Goal: Task Accomplishment & Management: Manage account settings

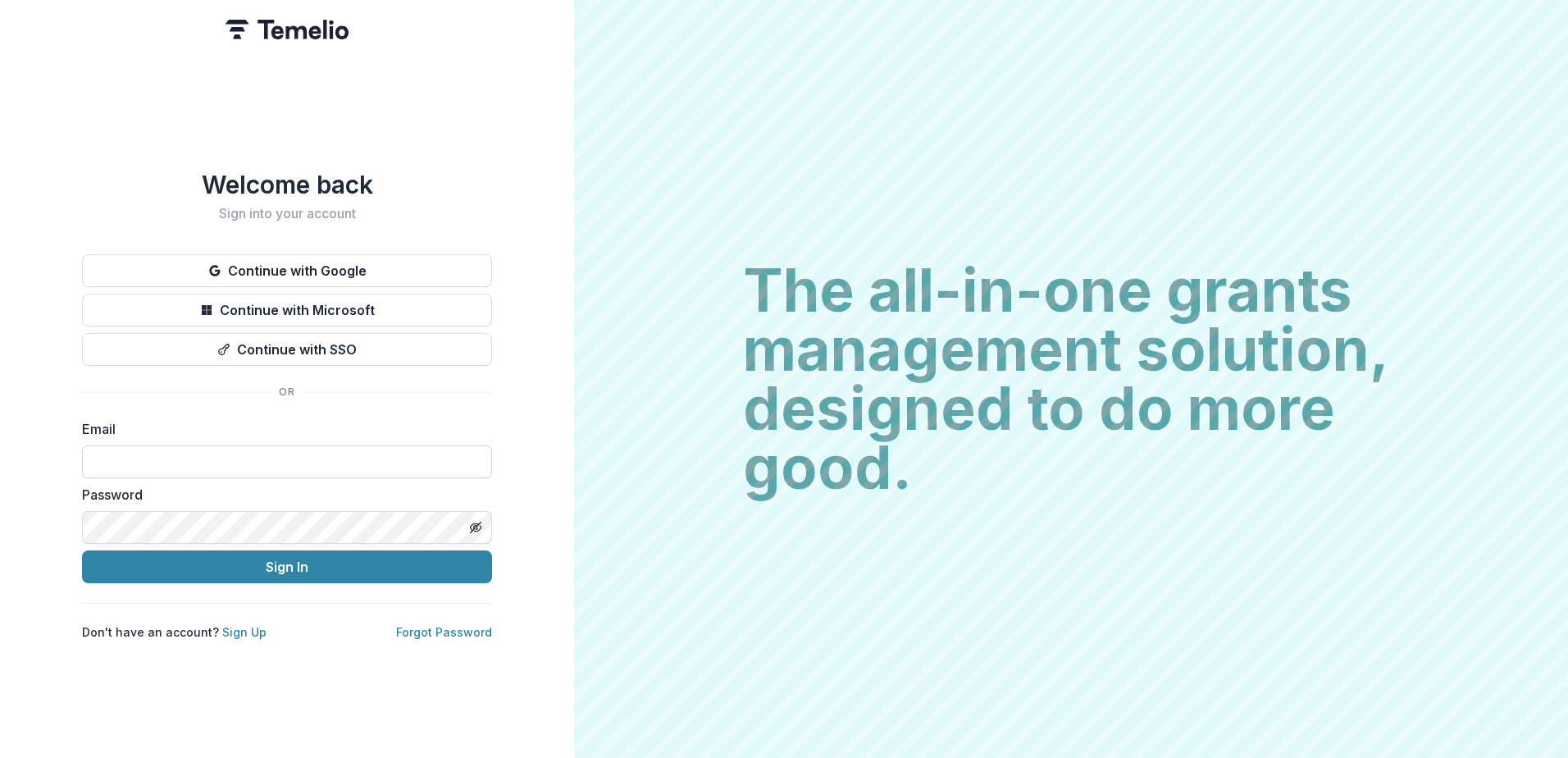
click at [214, 454] on input at bounding box center [287, 462] width 410 height 33
type input "**********"
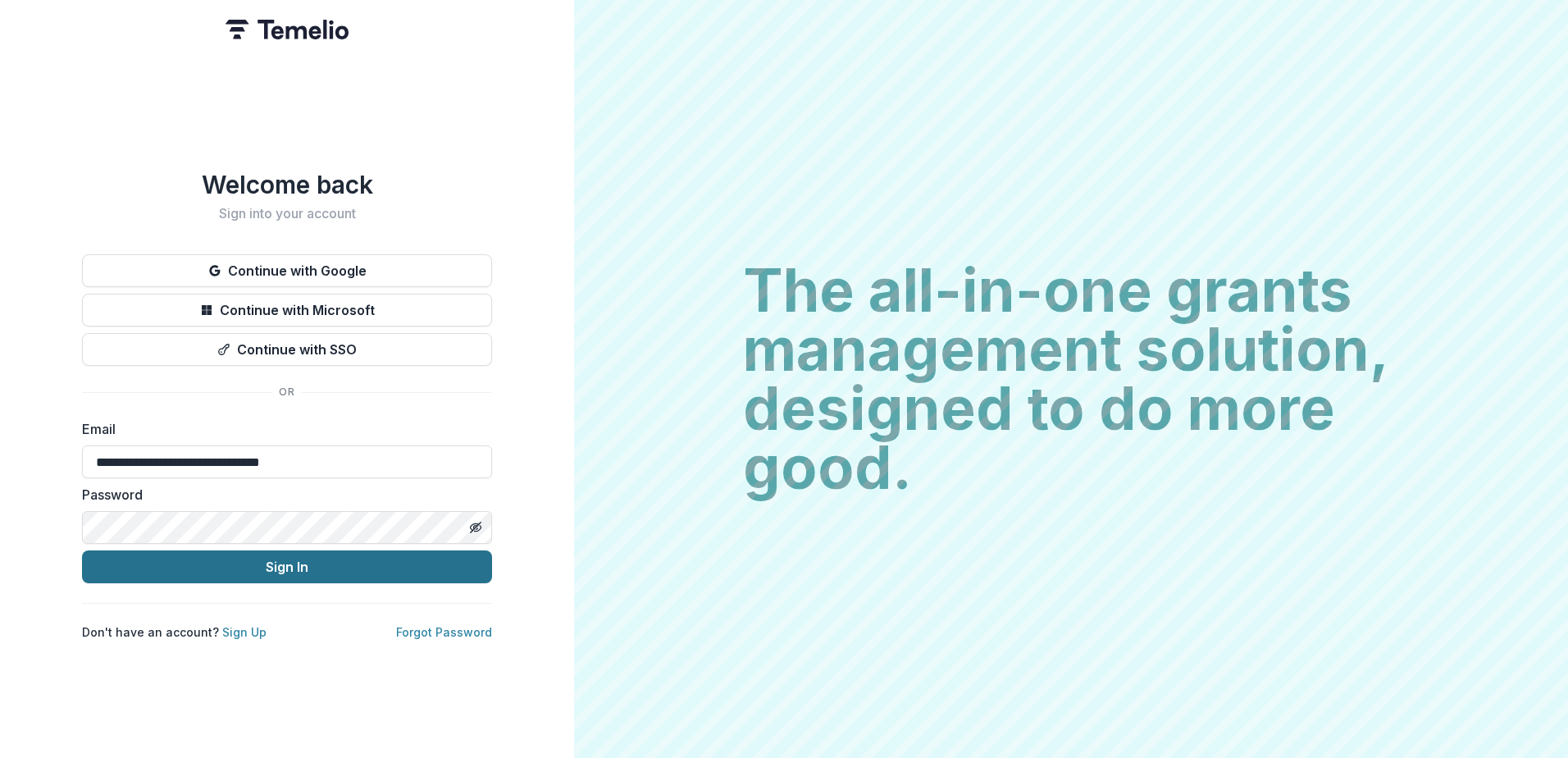
click at [256, 557] on button "Sign In" at bounding box center [287, 567] width 410 height 33
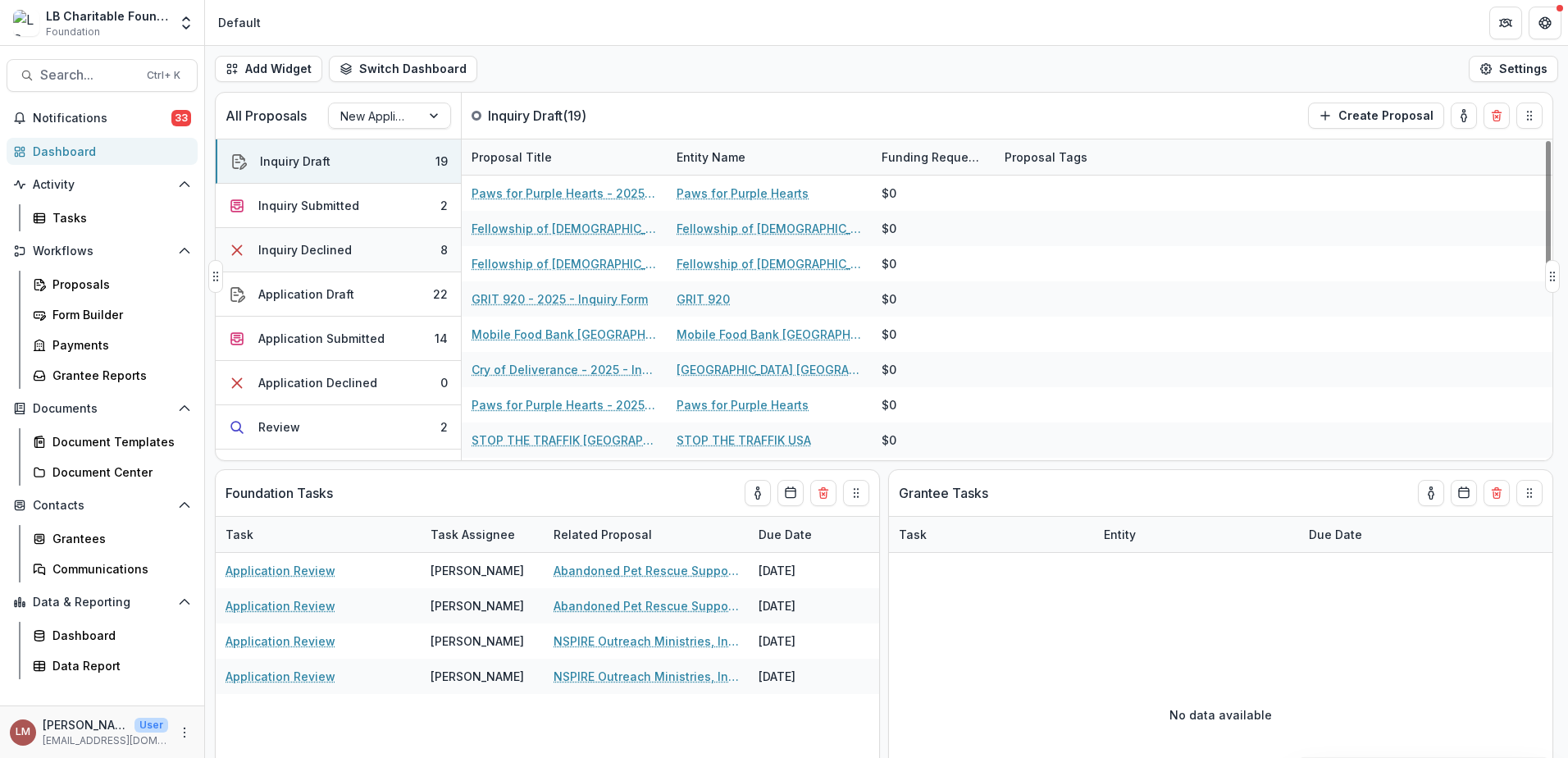
click at [315, 253] on div "Inquiry Declined" at bounding box center [305, 250] width 94 height 18
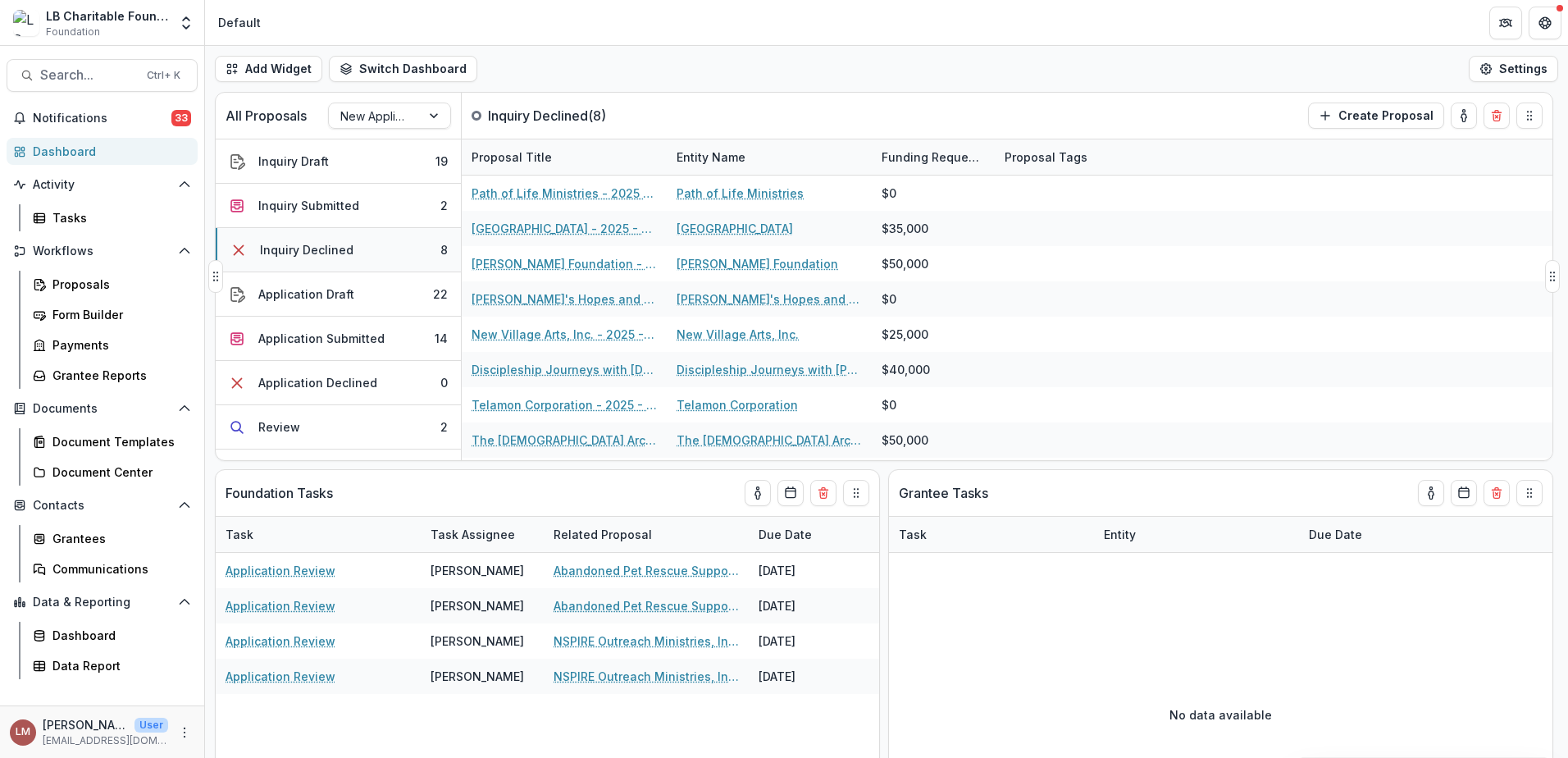
click at [419, 258] on button "Inquiry Declined 8" at bounding box center [338, 251] width 245 height 45
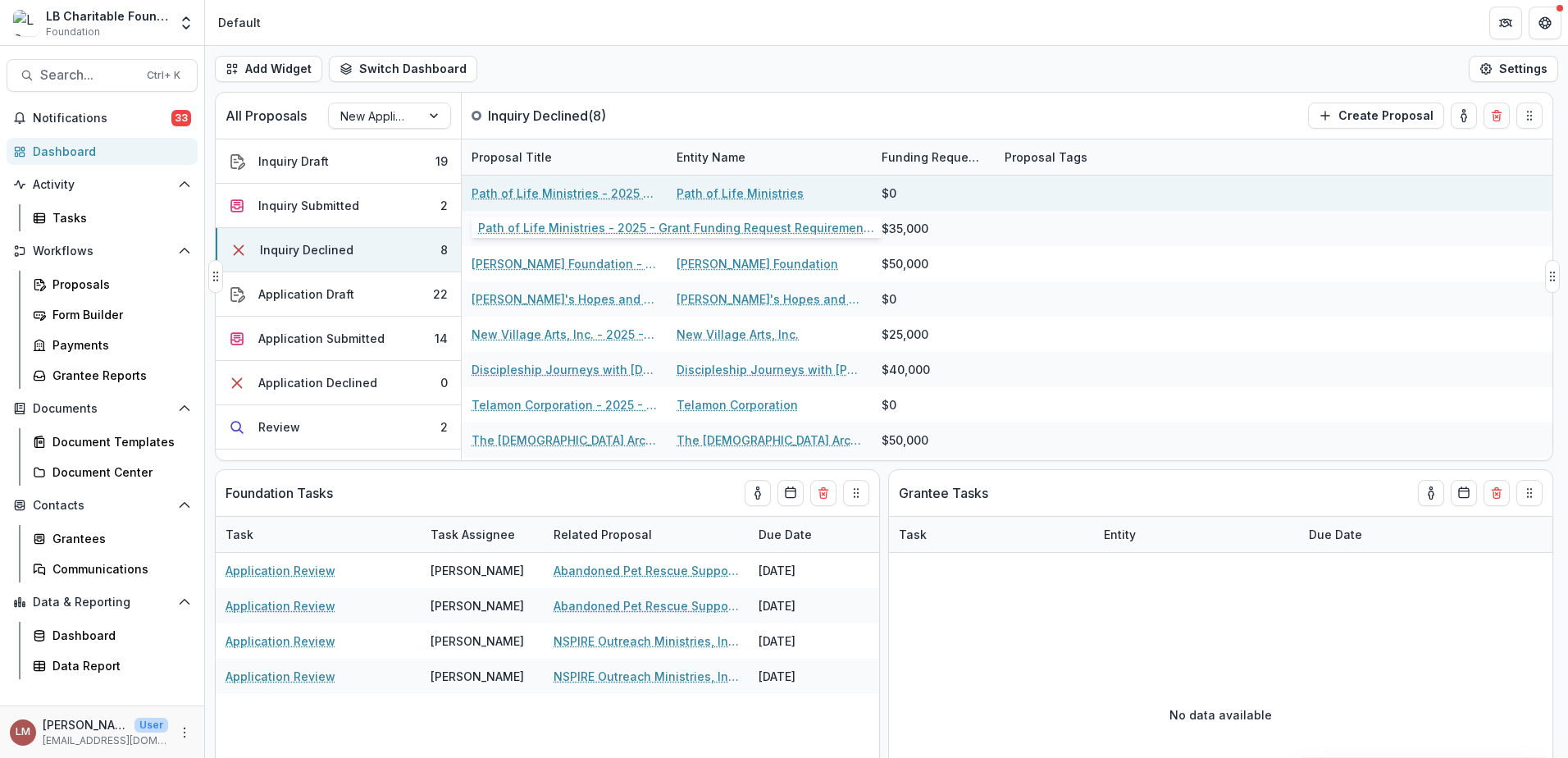
click at [545, 194] on link "Path of Life Ministries - 2025 - Grant Funding Request Requirements and Questio…" at bounding box center [564, 193] width 186 height 18
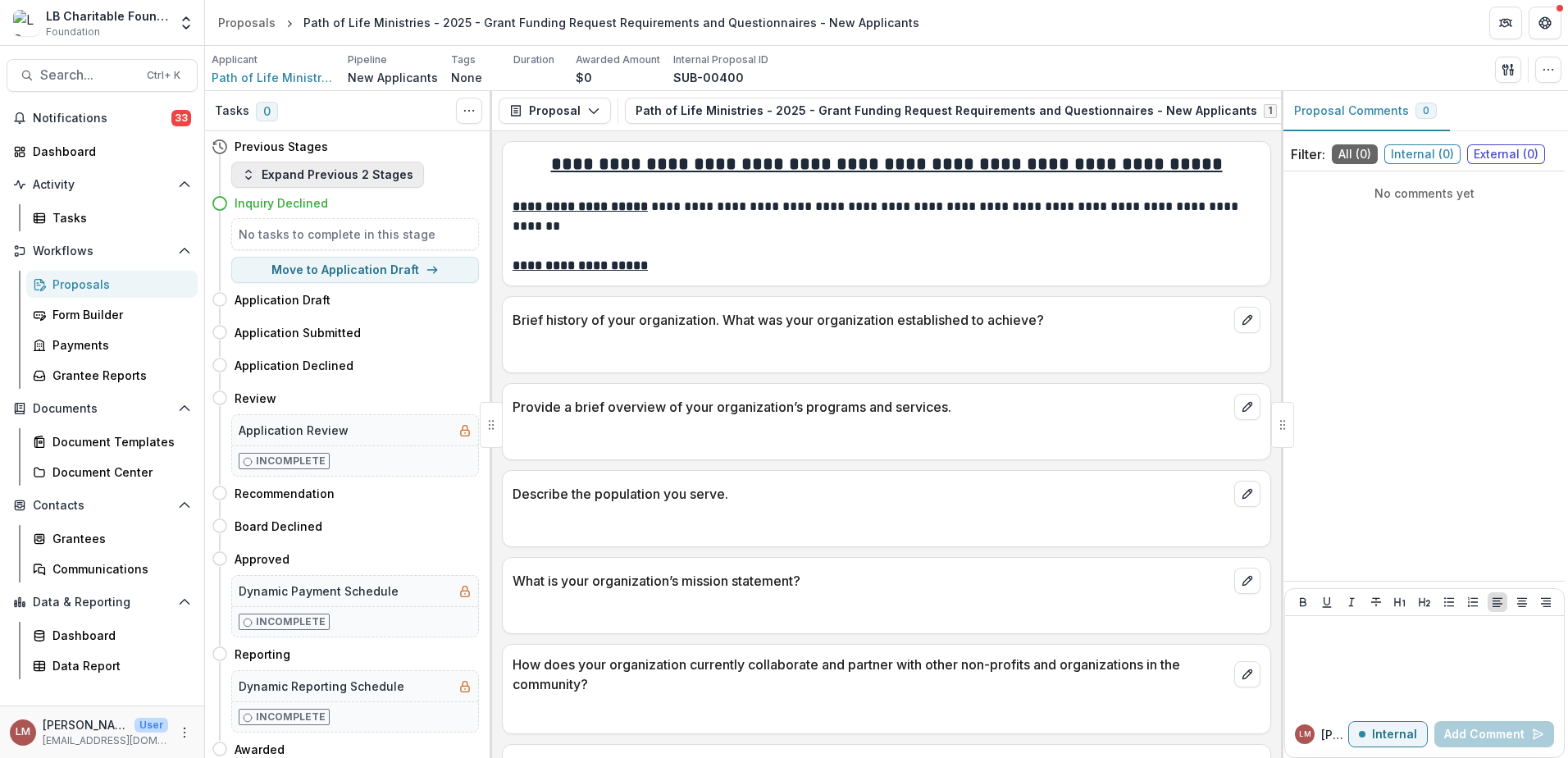
click at [242, 176] on icon "button" at bounding box center [249, 175] width 13 height 13
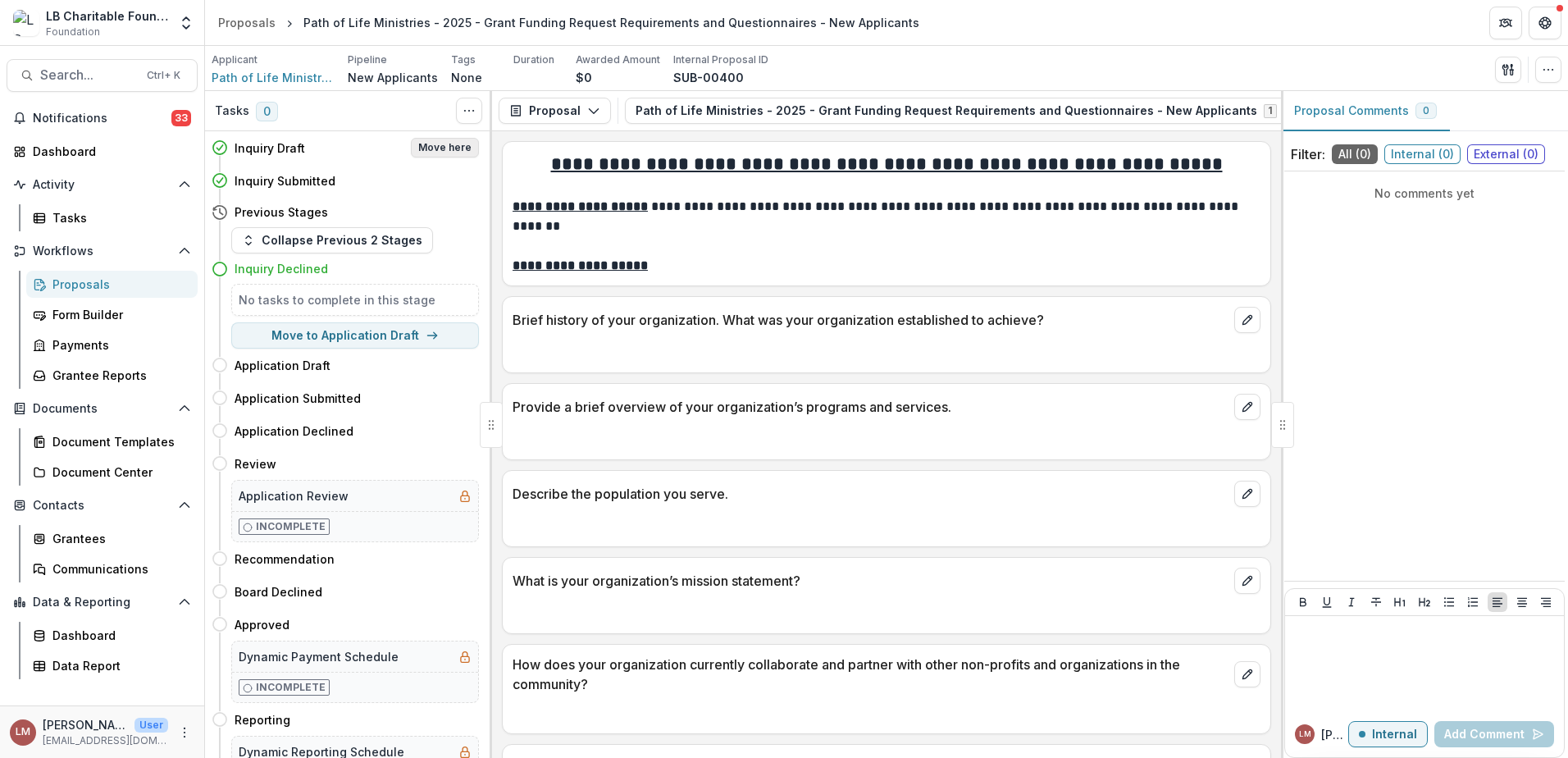
click at [434, 150] on button "Move here" at bounding box center [444, 147] width 68 height 20
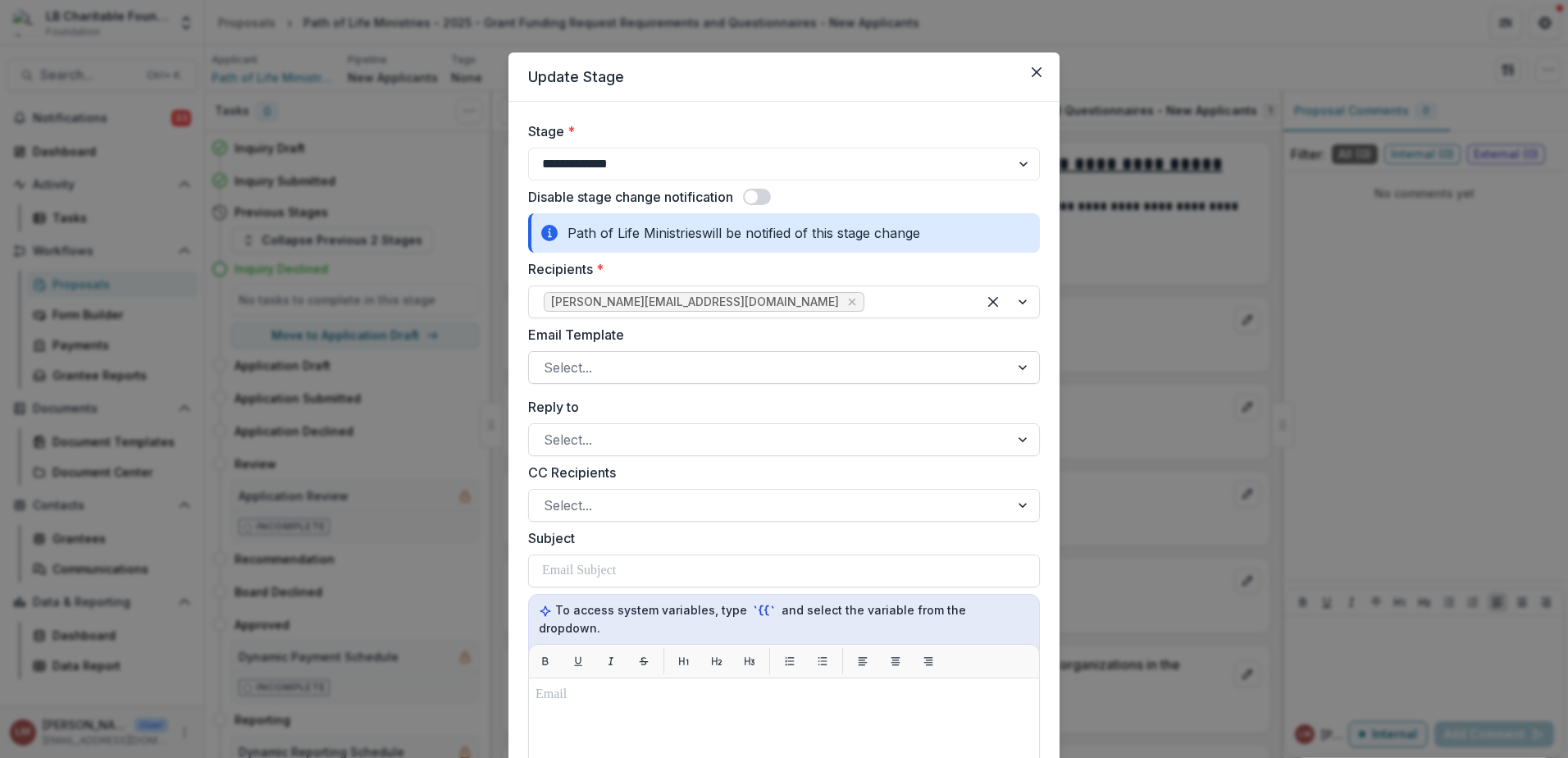
click at [1018, 368] on div at bounding box center [1024, 368] width 30 height 32
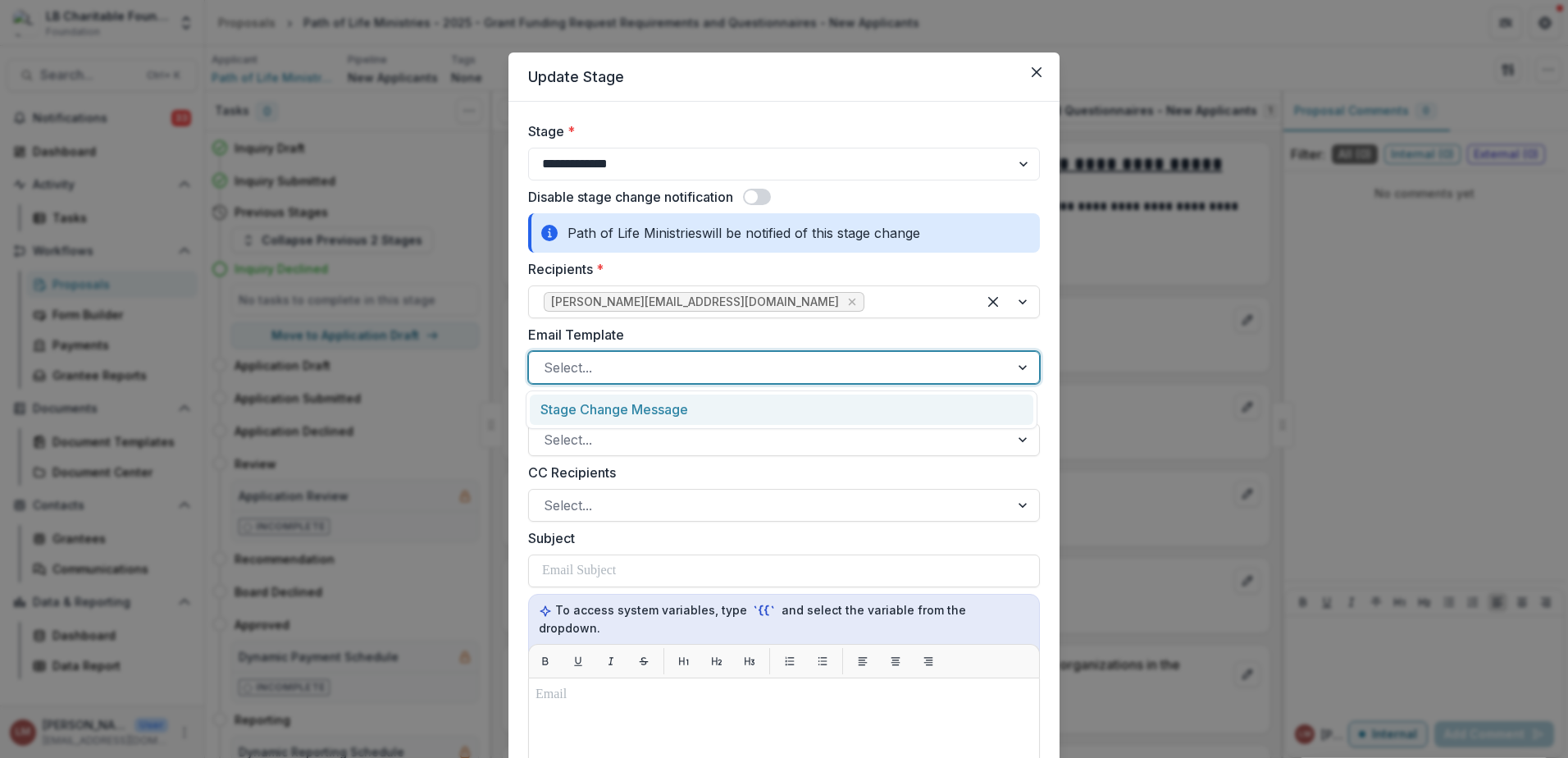
click at [693, 405] on div "Stage Change Message" at bounding box center [782, 410] width 503 height 31
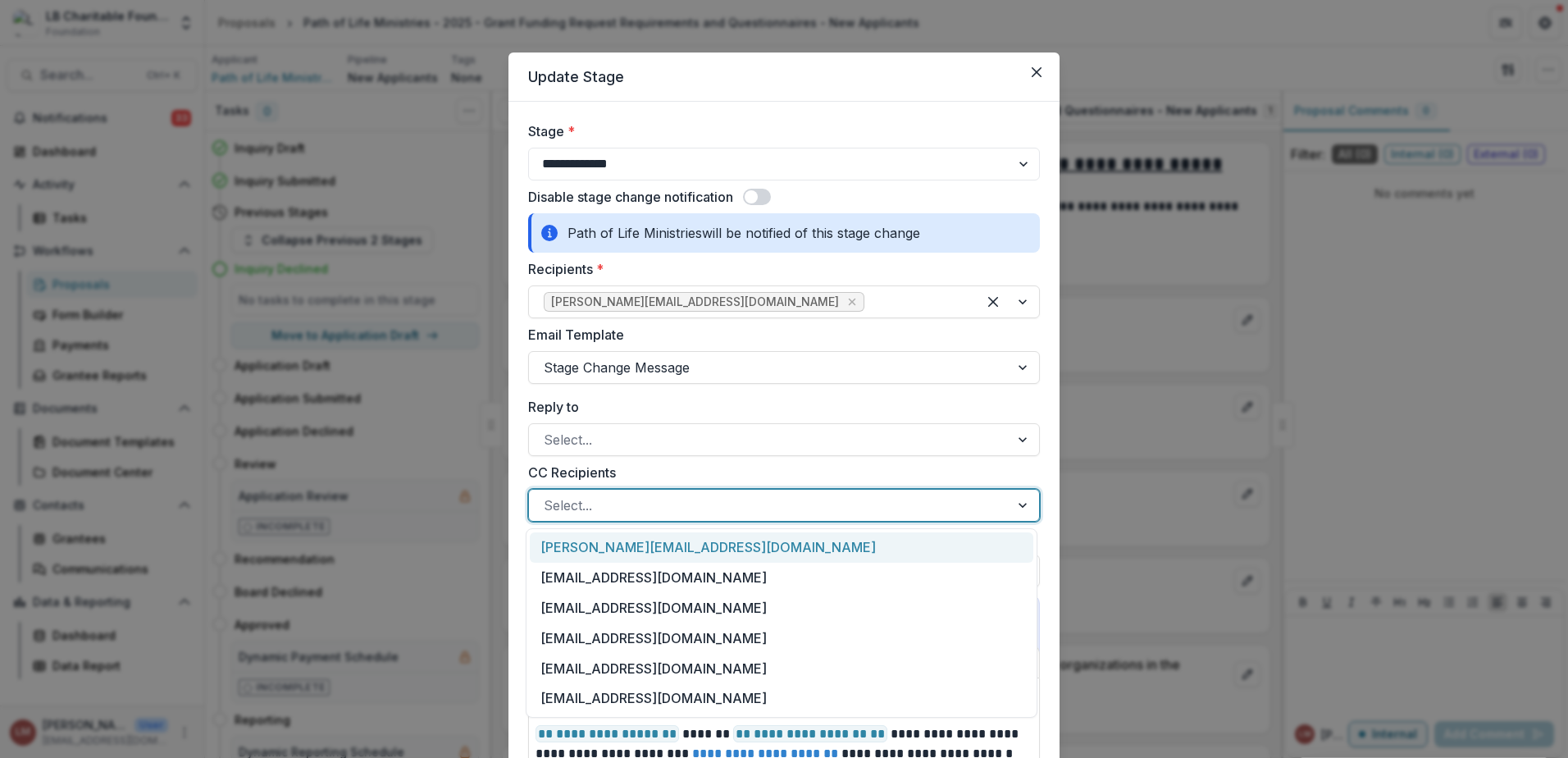
click at [635, 505] on div at bounding box center [770, 505] width 451 height 23
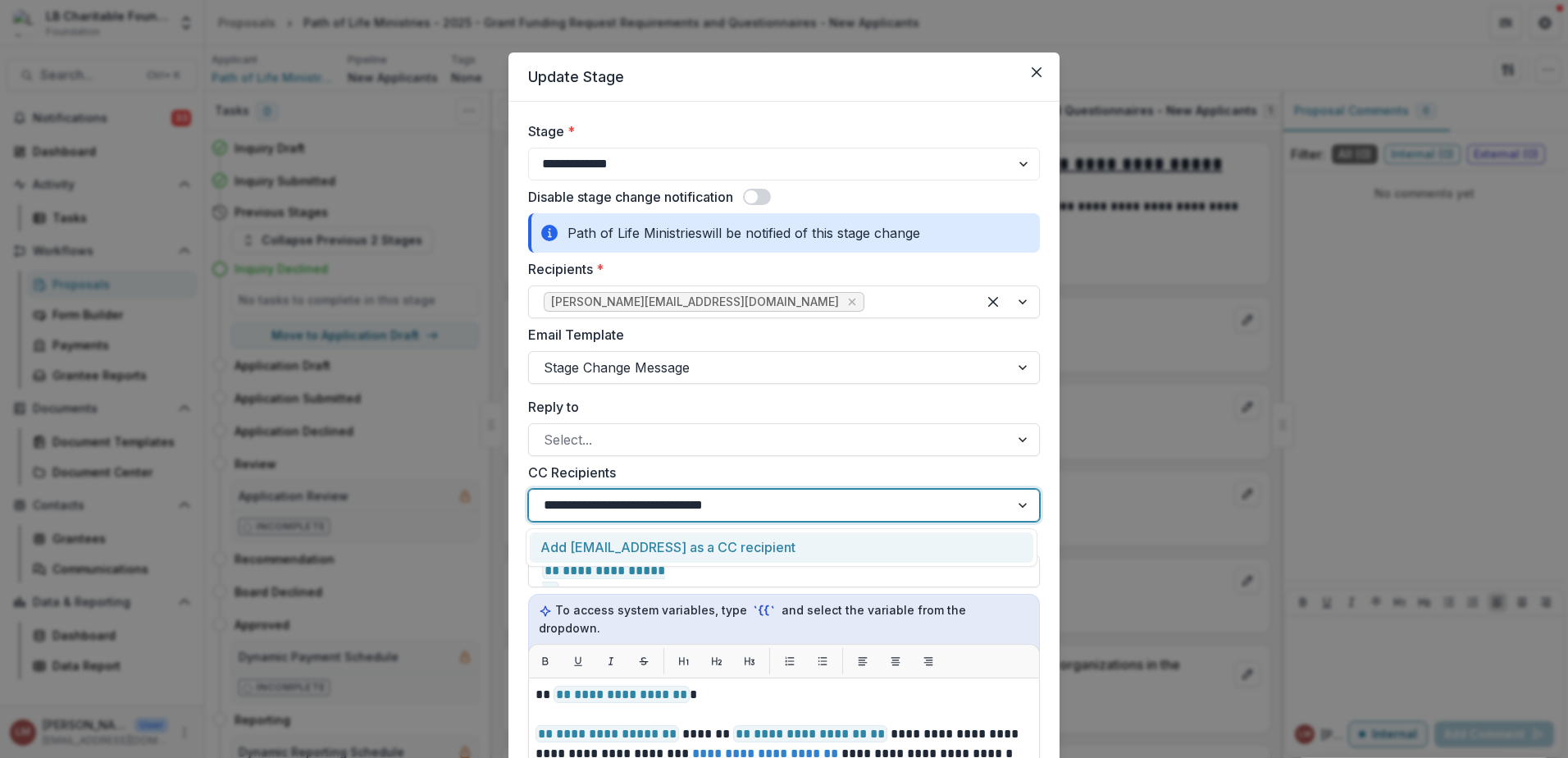
type input "**********"
click at [684, 546] on div "Add grants@lbcharitablefoundation.org as a CC recipient" at bounding box center [782, 547] width 503 height 31
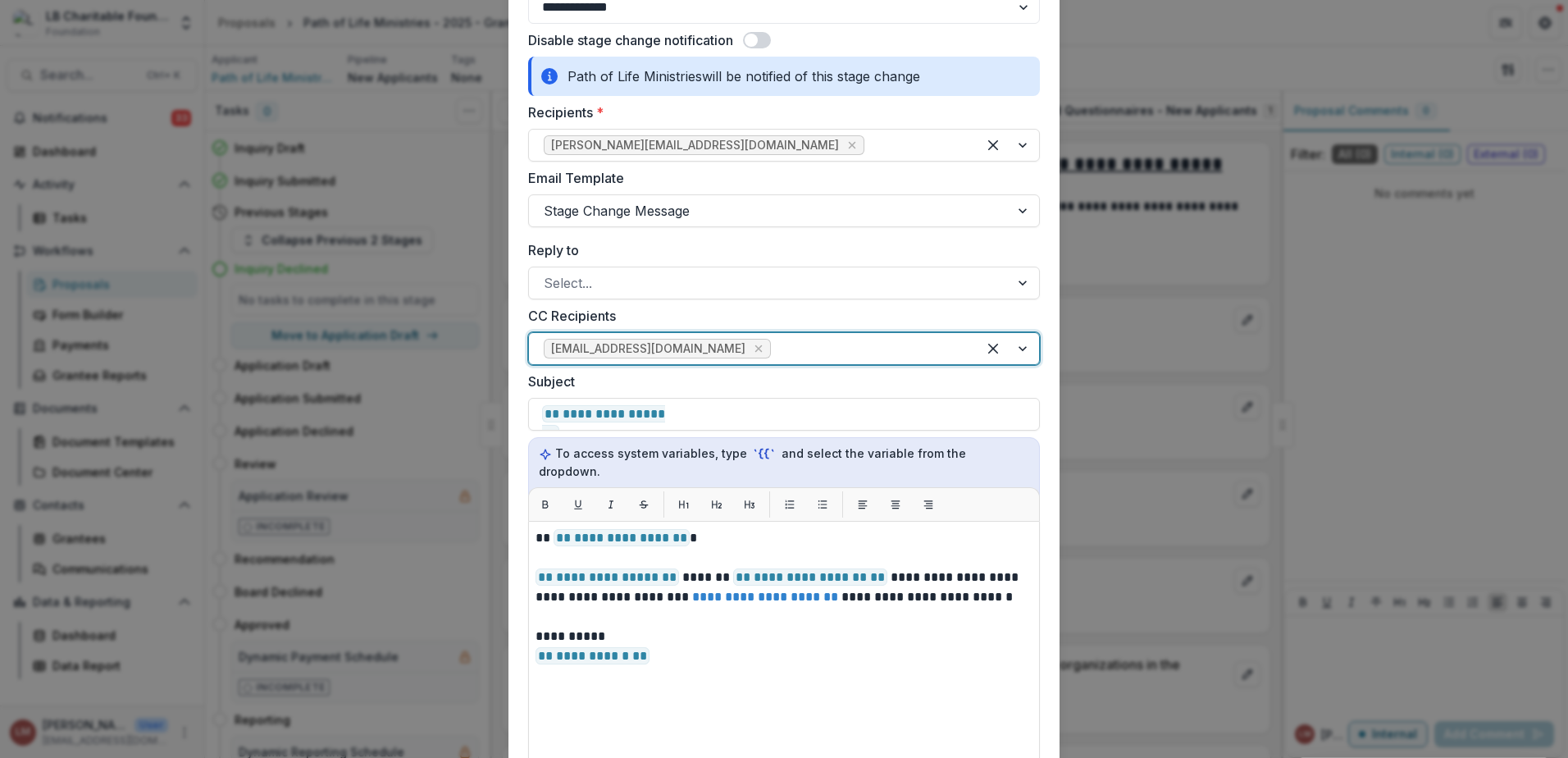
scroll to position [212, 0]
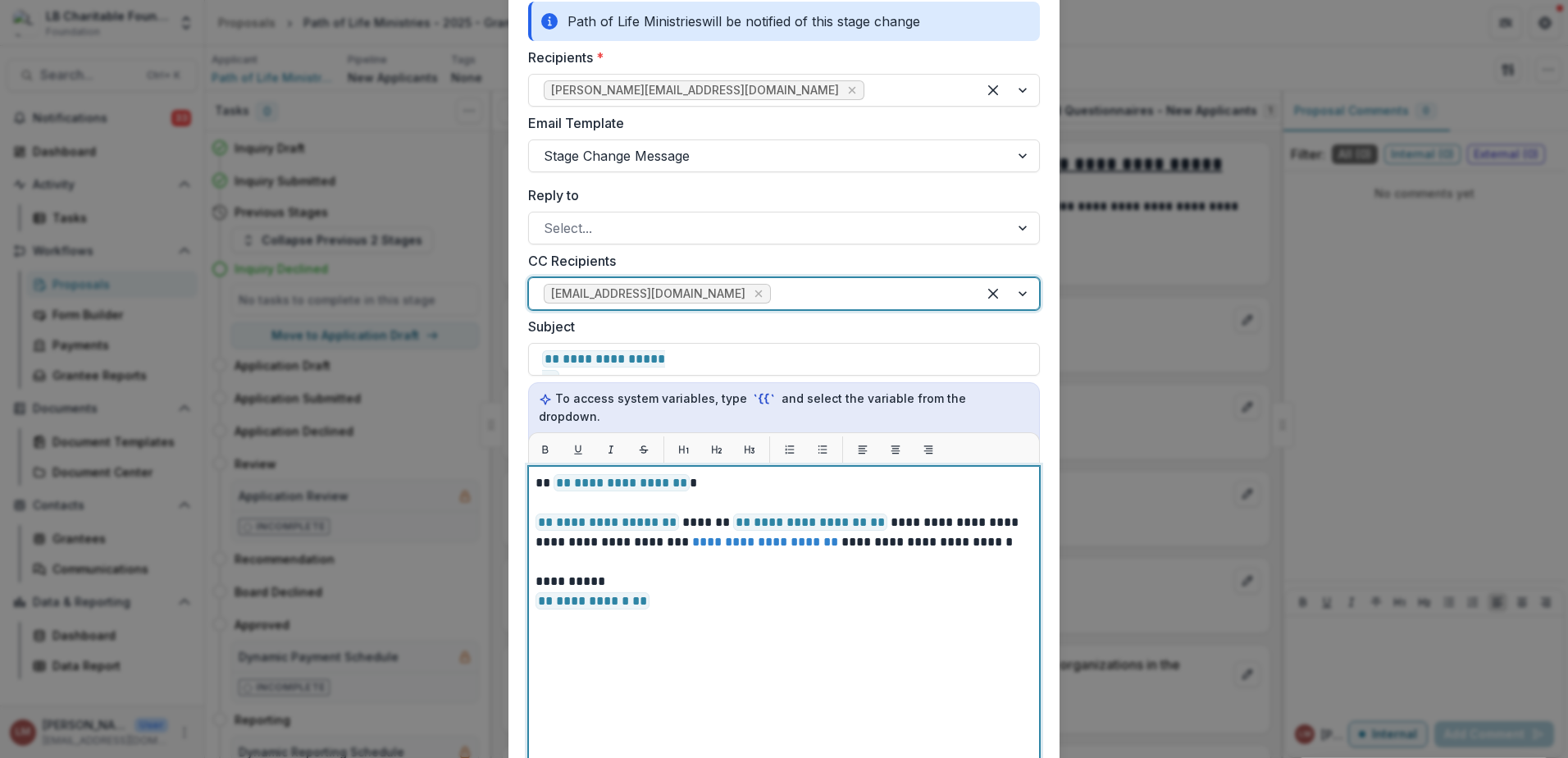
click at [649, 589] on p "**********" at bounding box center [784, 592] width 497 height 39
drag, startPoint x: 654, startPoint y: 584, endPoint x: 528, endPoint y: 584, distance: 126.0
click at [528, 584] on div "**********" at bounding box center [784, 672] width 512 height 411
click at [669, 584] on p "**********" at bounding box center [784, 592] width 497 height 39
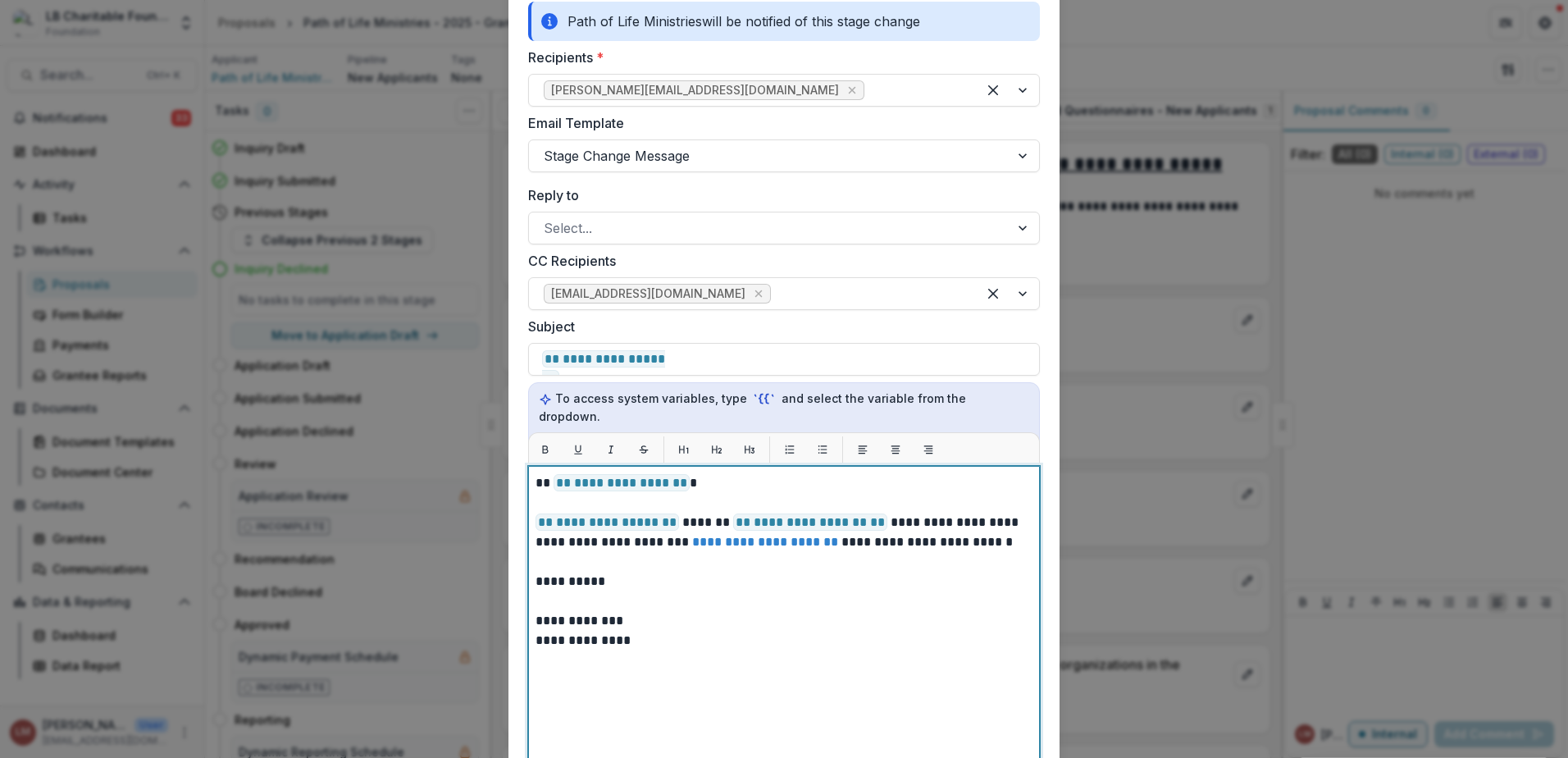
click at [692, 536] on link "**********" at bounding box center [764, 542] width 146 height 12
drag, startPoint x: 812, startPoint y: 526, endPoint x: 658, endPoint y: 529, distance: 154.0
click at [658, 529] on p "**********" at bounding box center [784, 532] width 497 height 39
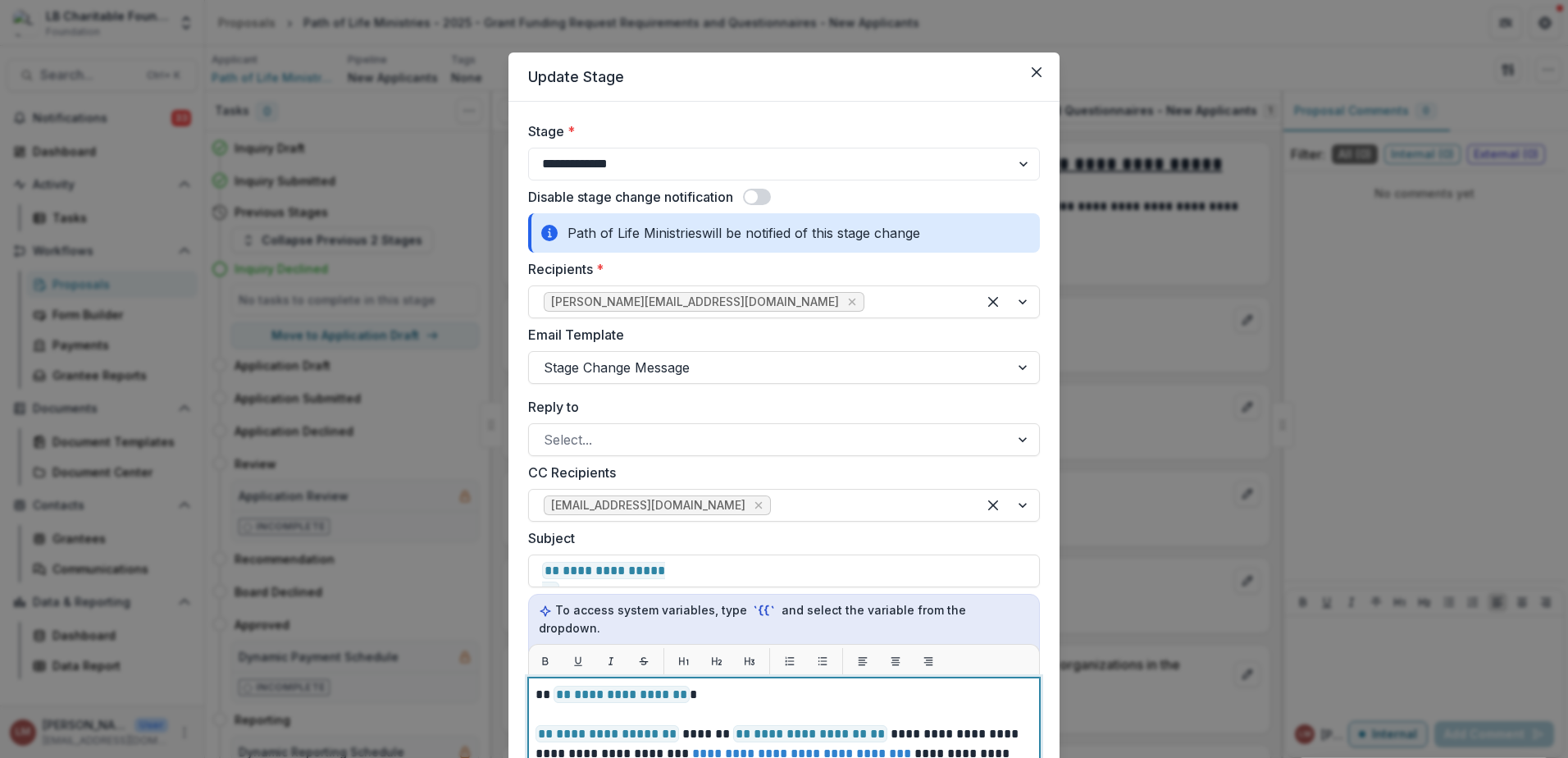
scroll to position [598, 0]
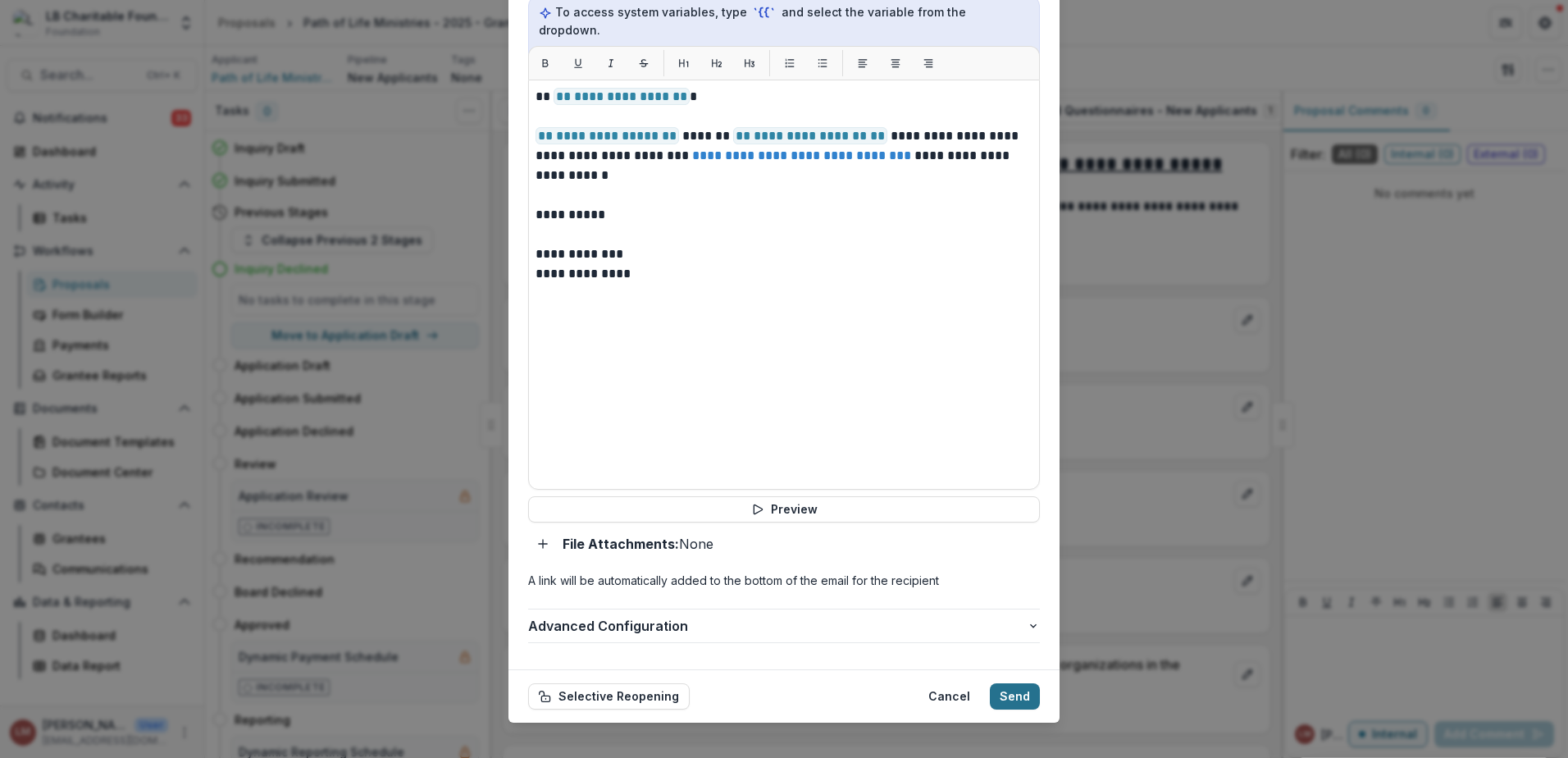
click at [1006, 684] on button "Send" at bounding box center [1015, 697] width 50 height 26
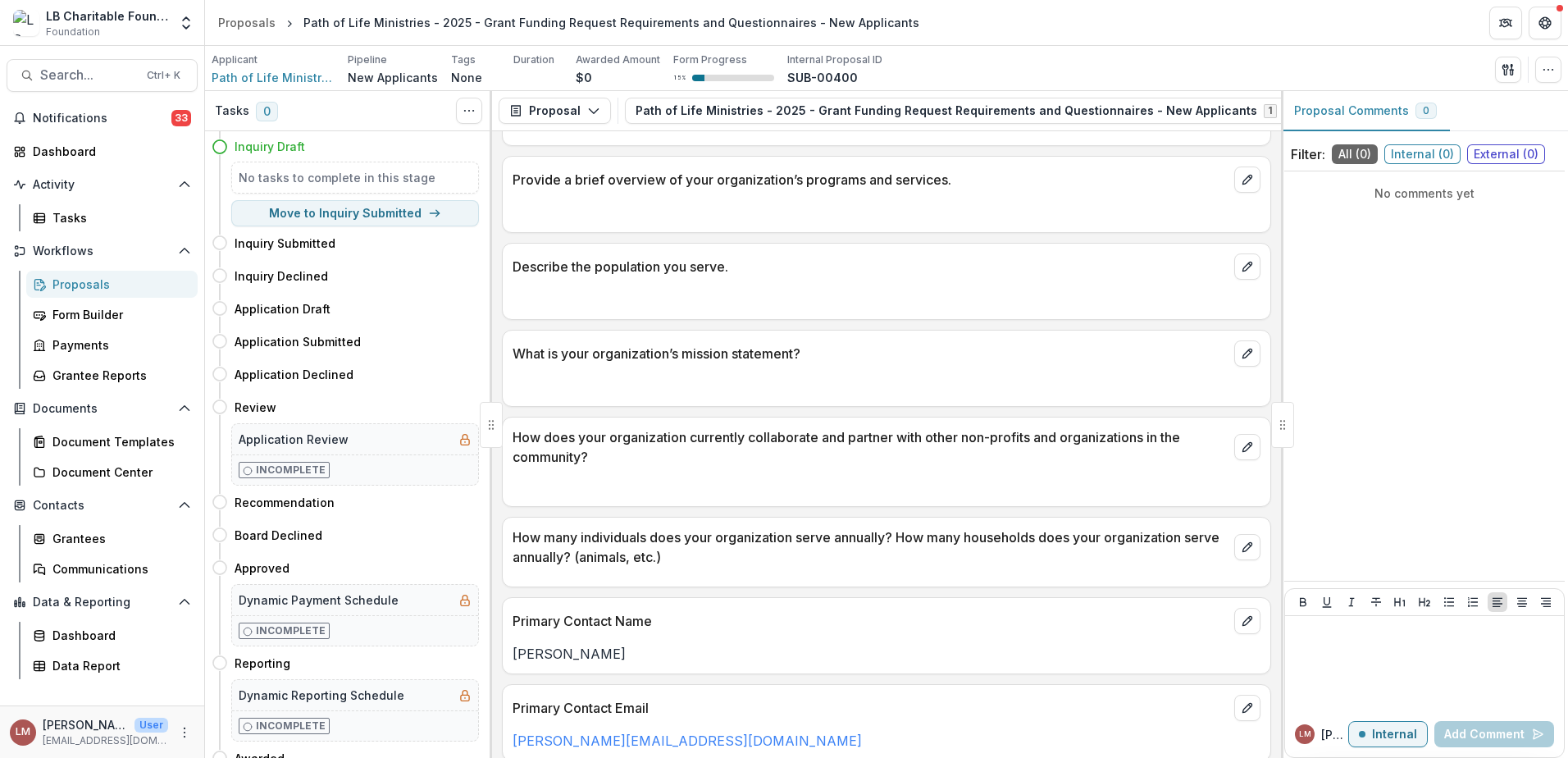
scroll to position [0, 0]
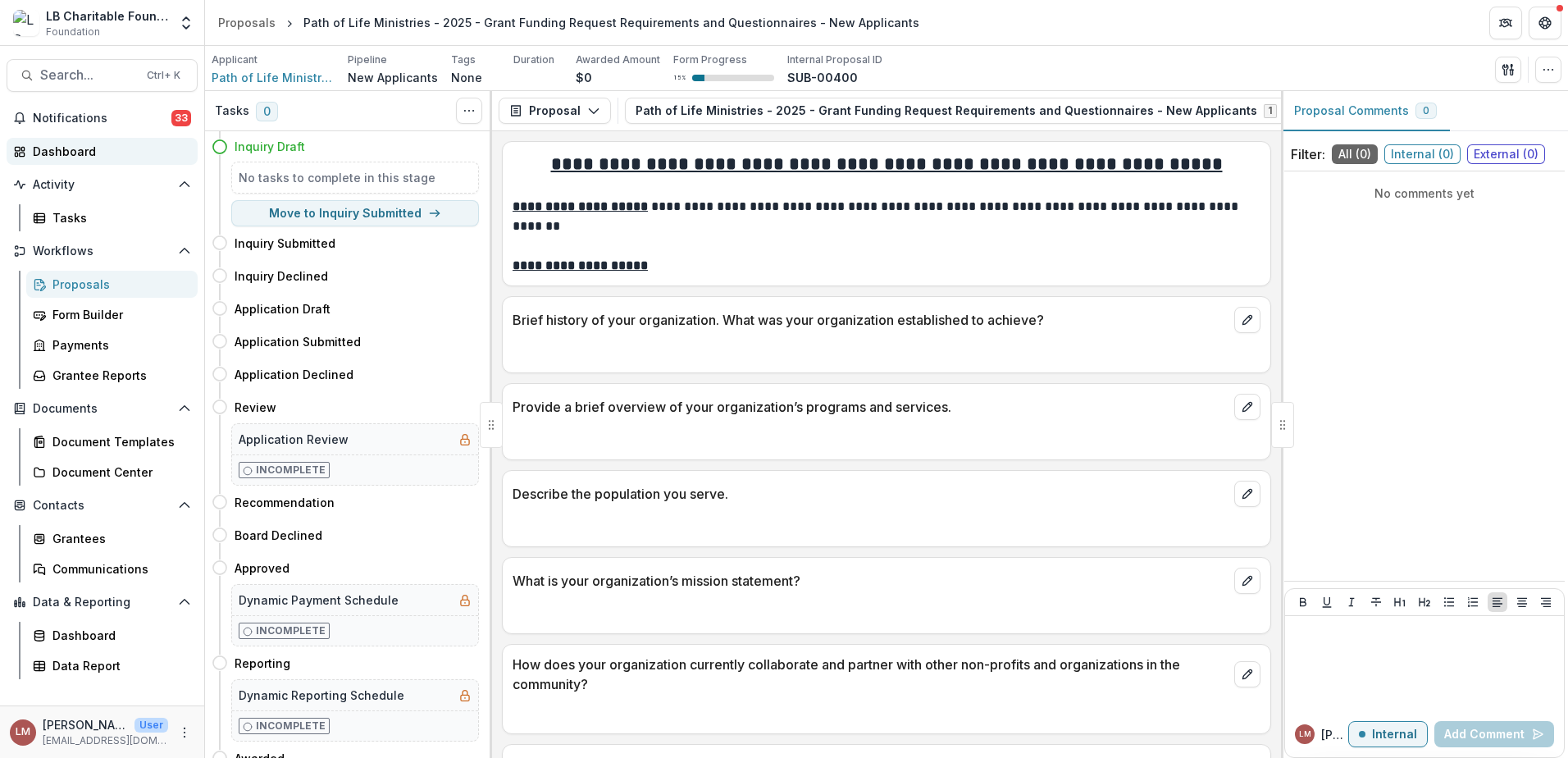
click at [71, 154] on div "Dashboard" at bounding box center [108, 151] width 151 height 18
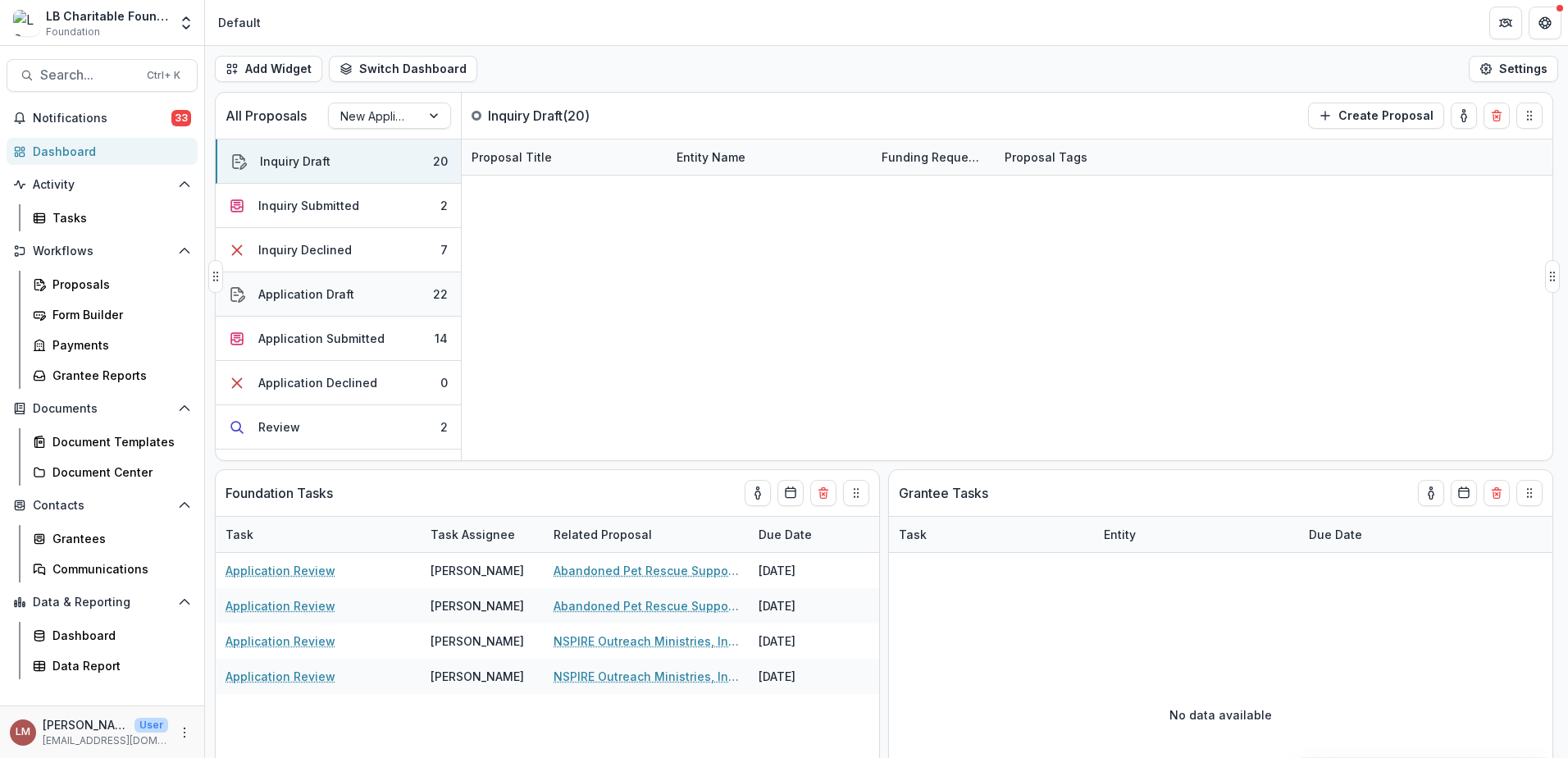
click at [324, 299] on div "Application Draft" at bounding box center [305, 294] width 96 height 18
click at [378, 295] on button "Application Draft 22" at bounding box center [338, 294] width 245 height 45
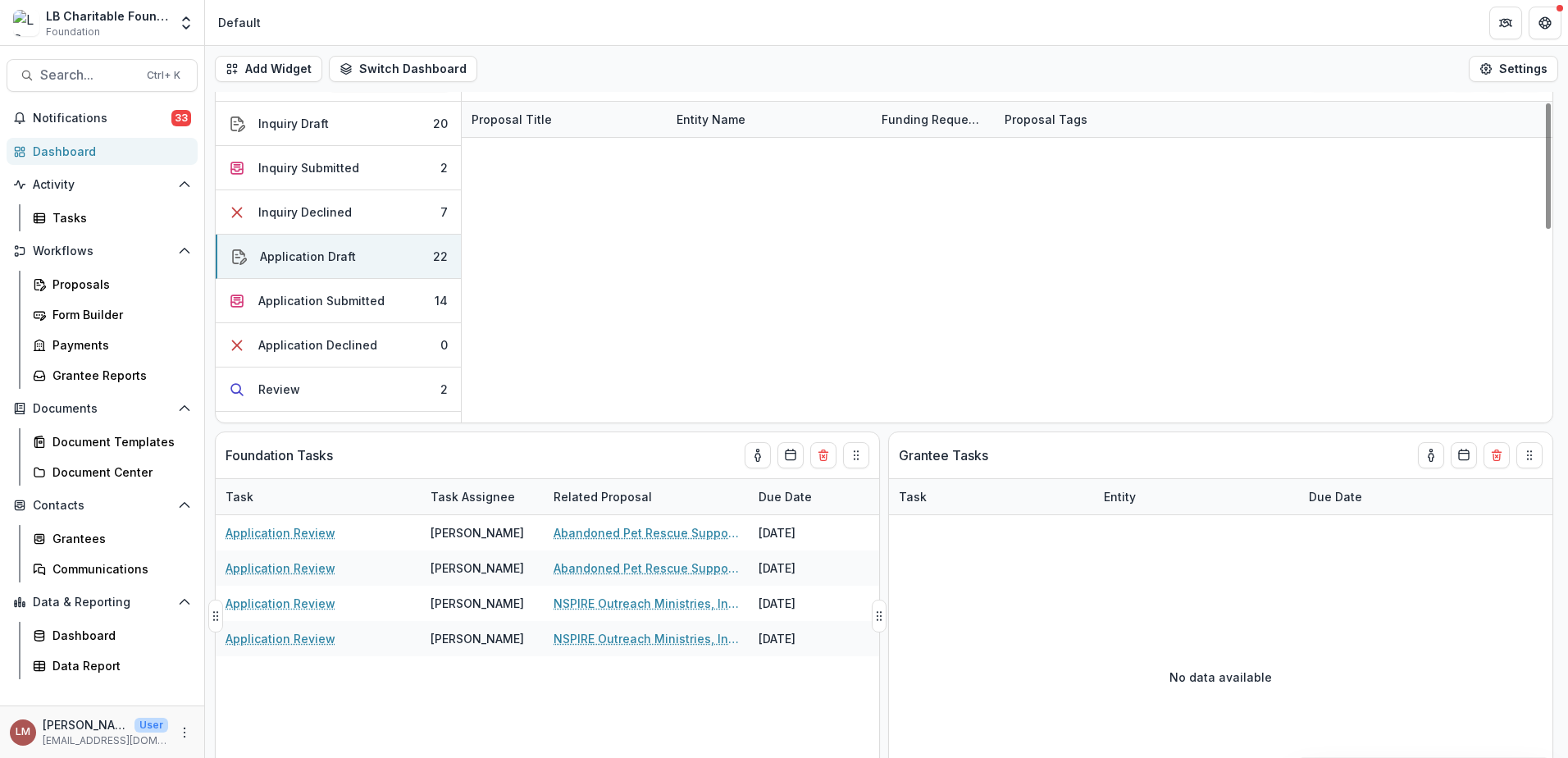
scroll to position [33, 0]
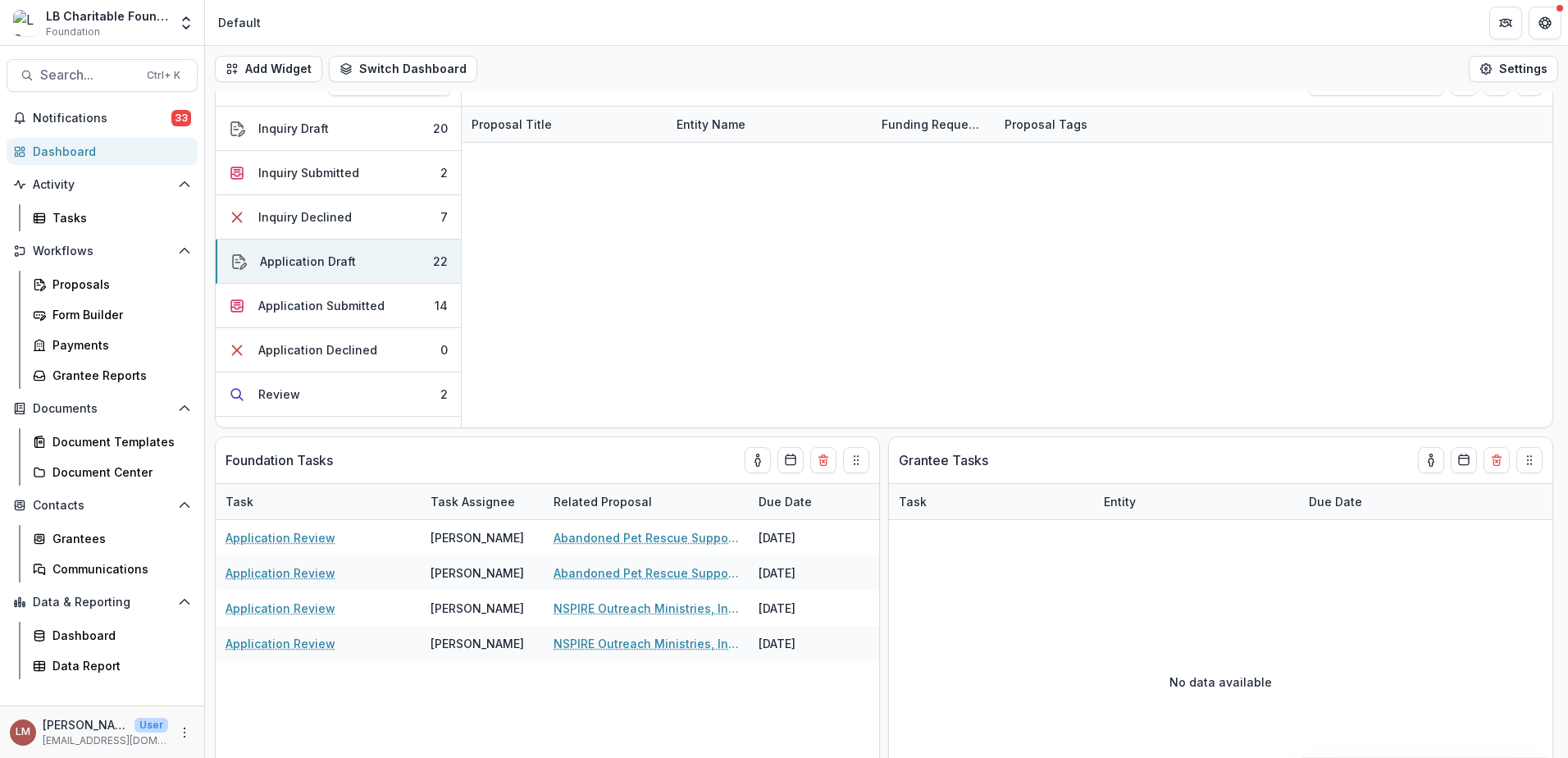
click at [58, 156] on div "Dashboard" at bounding box center [108, 151] width 151 height 18
click at [317, 306] on div "Application Submitted" at bounding box center [321, 306] width 126 height 18
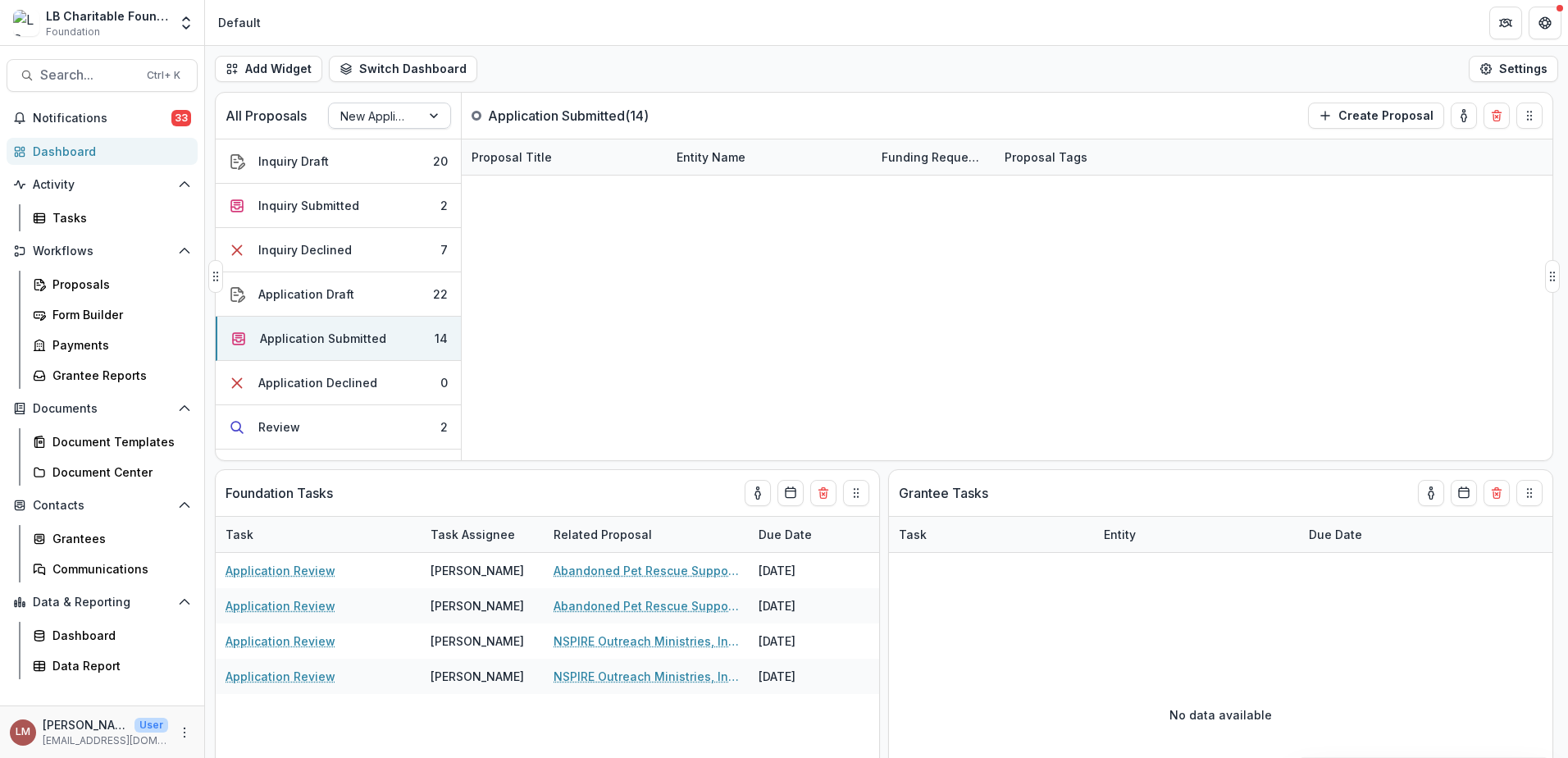
click at [435, 119] on div at bounding box center [435, 115] width 30 height 24
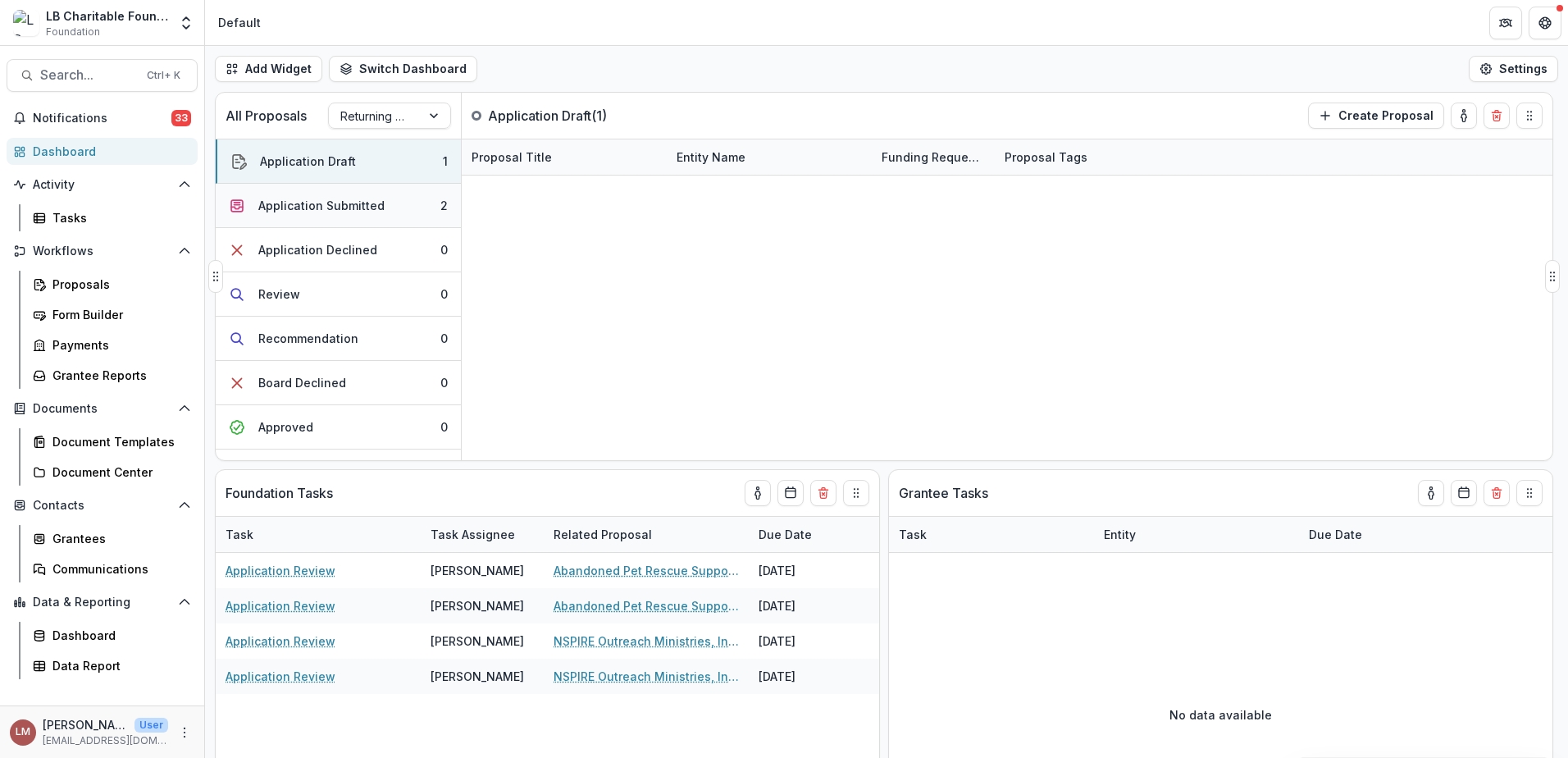
click at [297, 204] on div "Application Submitted" at bounding box center [321, 205] width 126 height 18
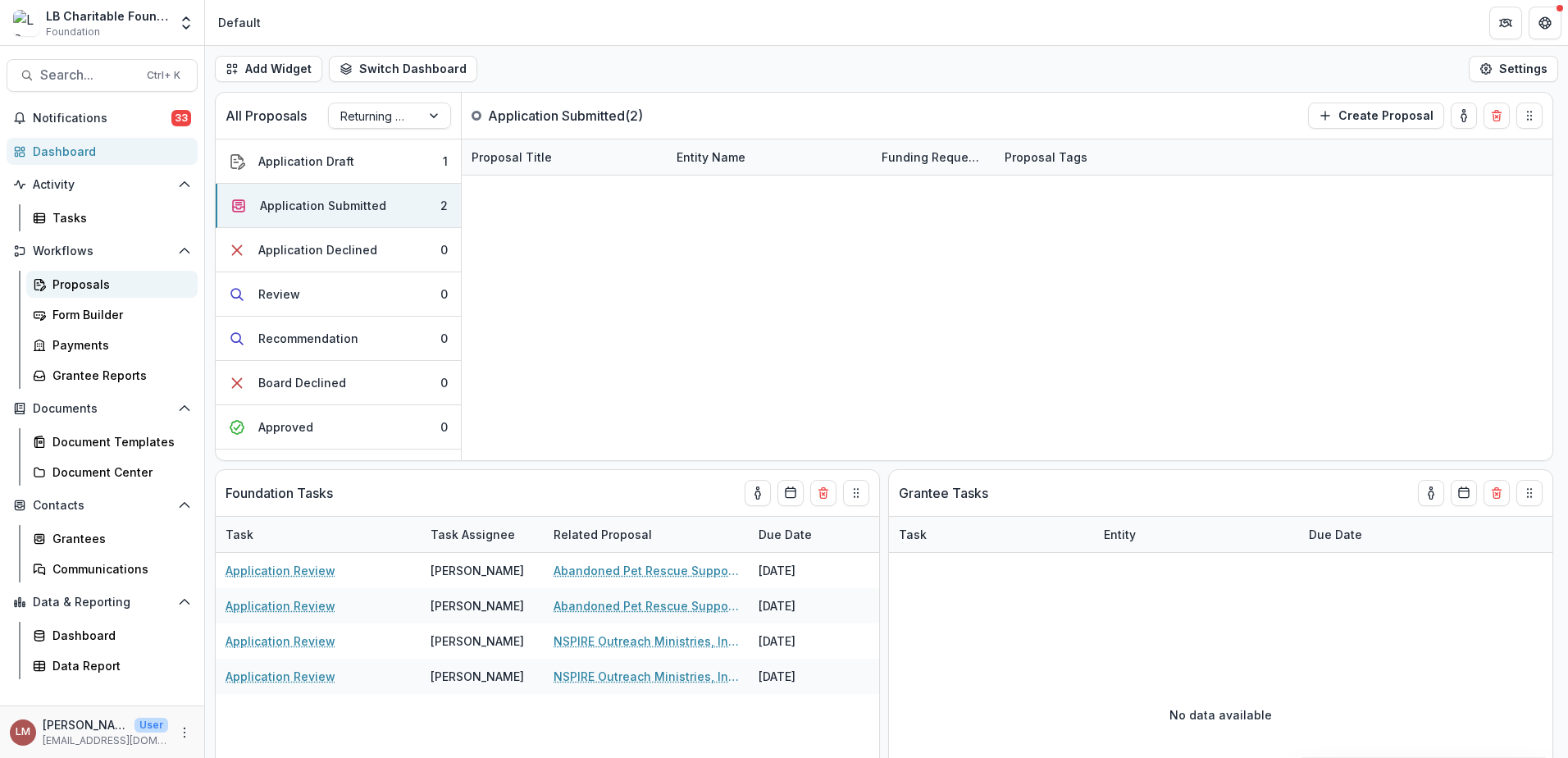
click at [88, 284] on div "Proposals" at bounding box center [119, 284] width 132 height 18
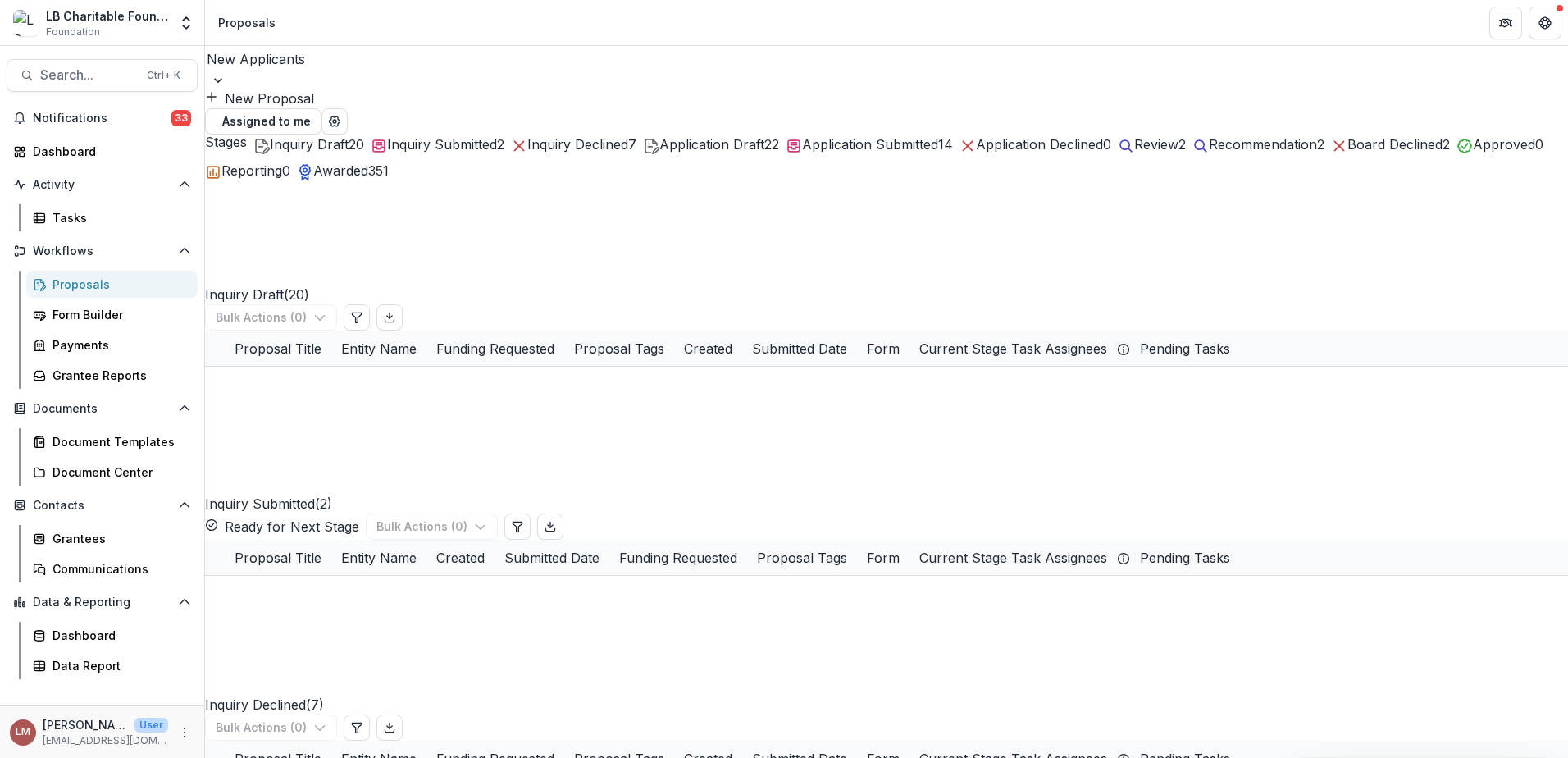
click at [764, 144] on span "Application Draft" at bounding box center [711, 145] width 105 height 17
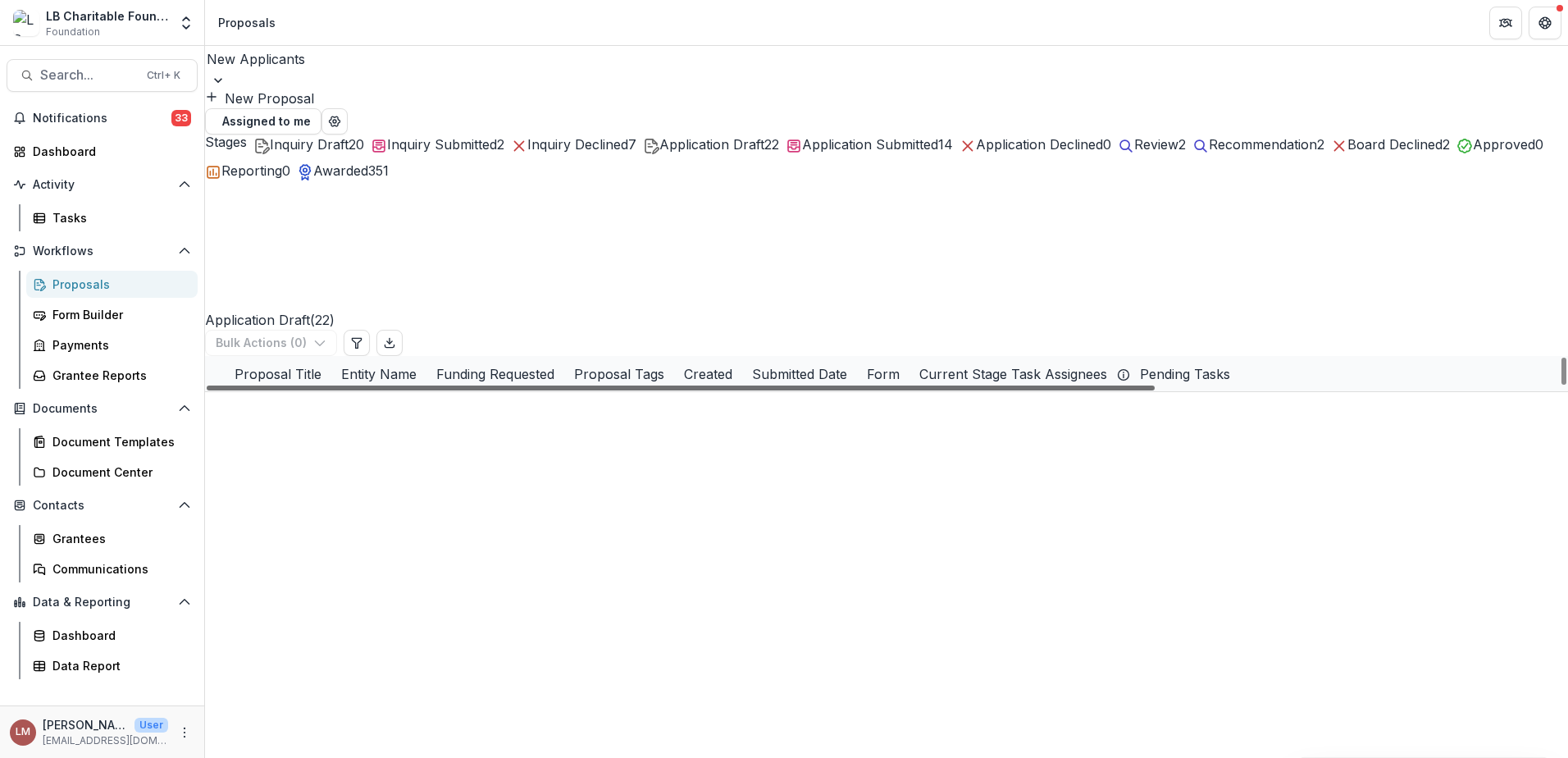
scroll to position [518, 0]
drag, startPoint x: 1025, startPoint y: 541, endPoint x: 669, endPoint y: 540, distance: 356.0
click at [669, 390] on div at bounding box center [680, 387] width 948 height 5
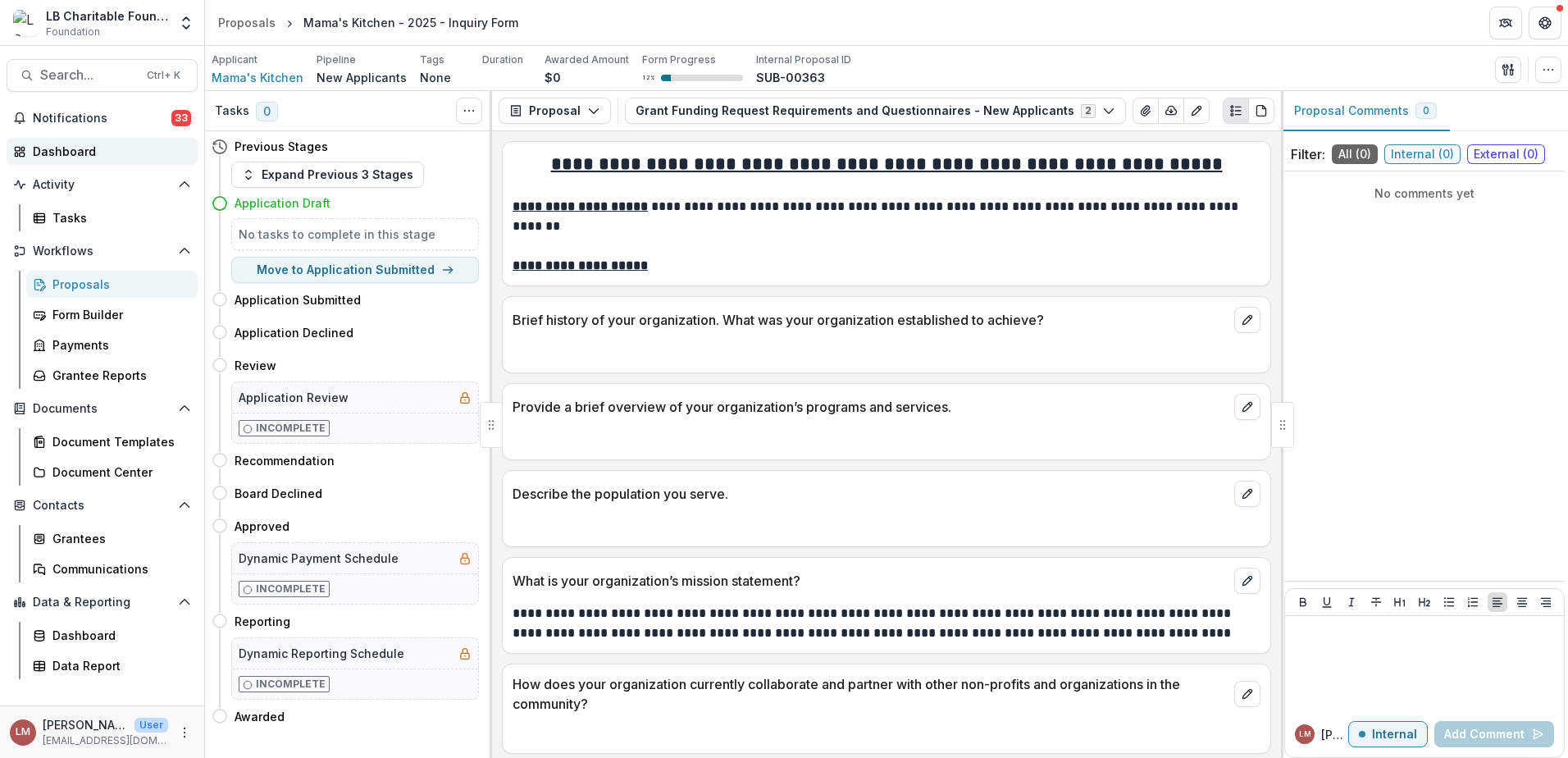
click at [58, 154] on div "Dashboard" at bounding box center [108, 151] width 151 height 18
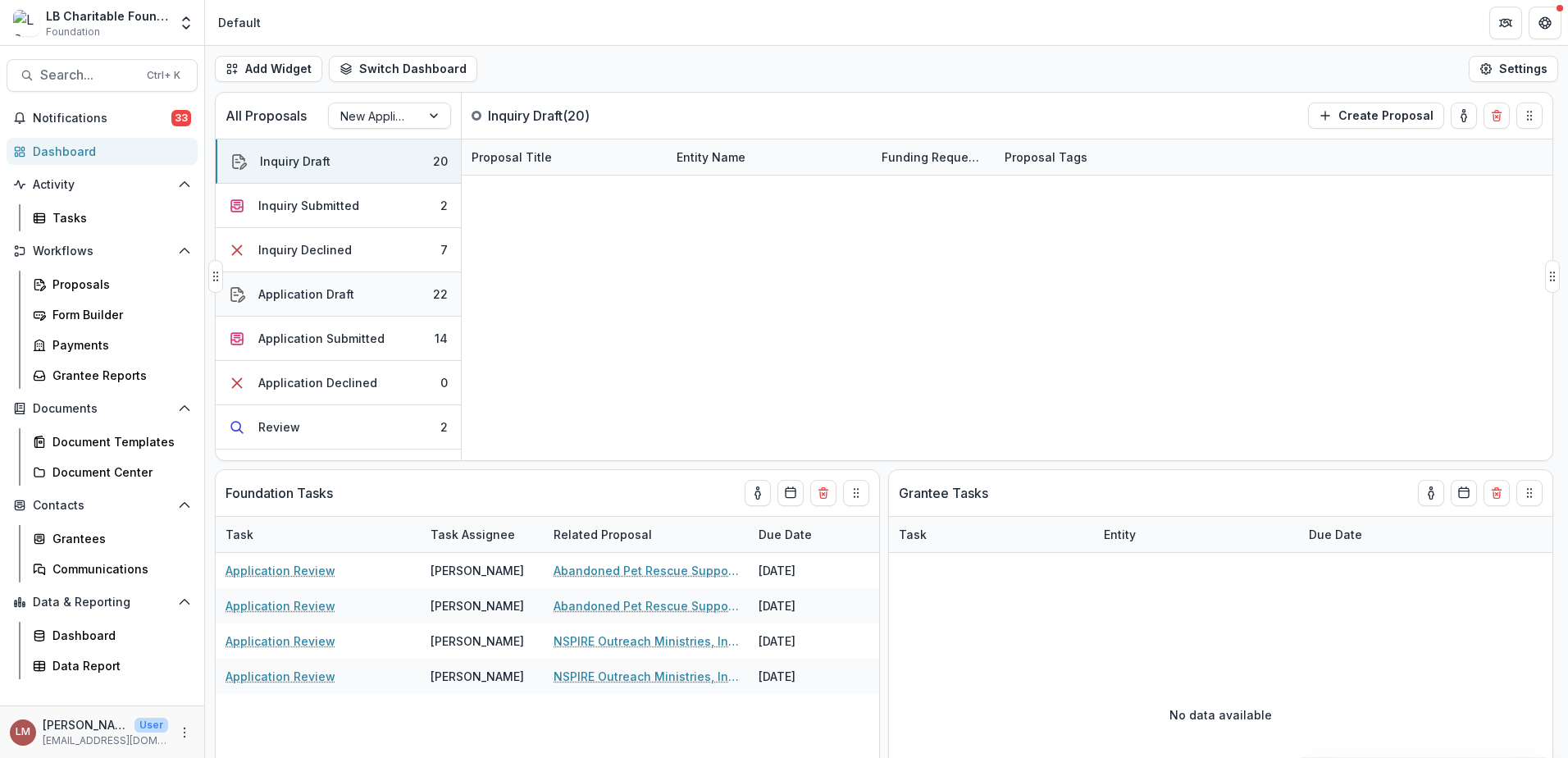
click at [323, 289] on div "Application Draft" at bounding box center [305, 294] width 96 height 18
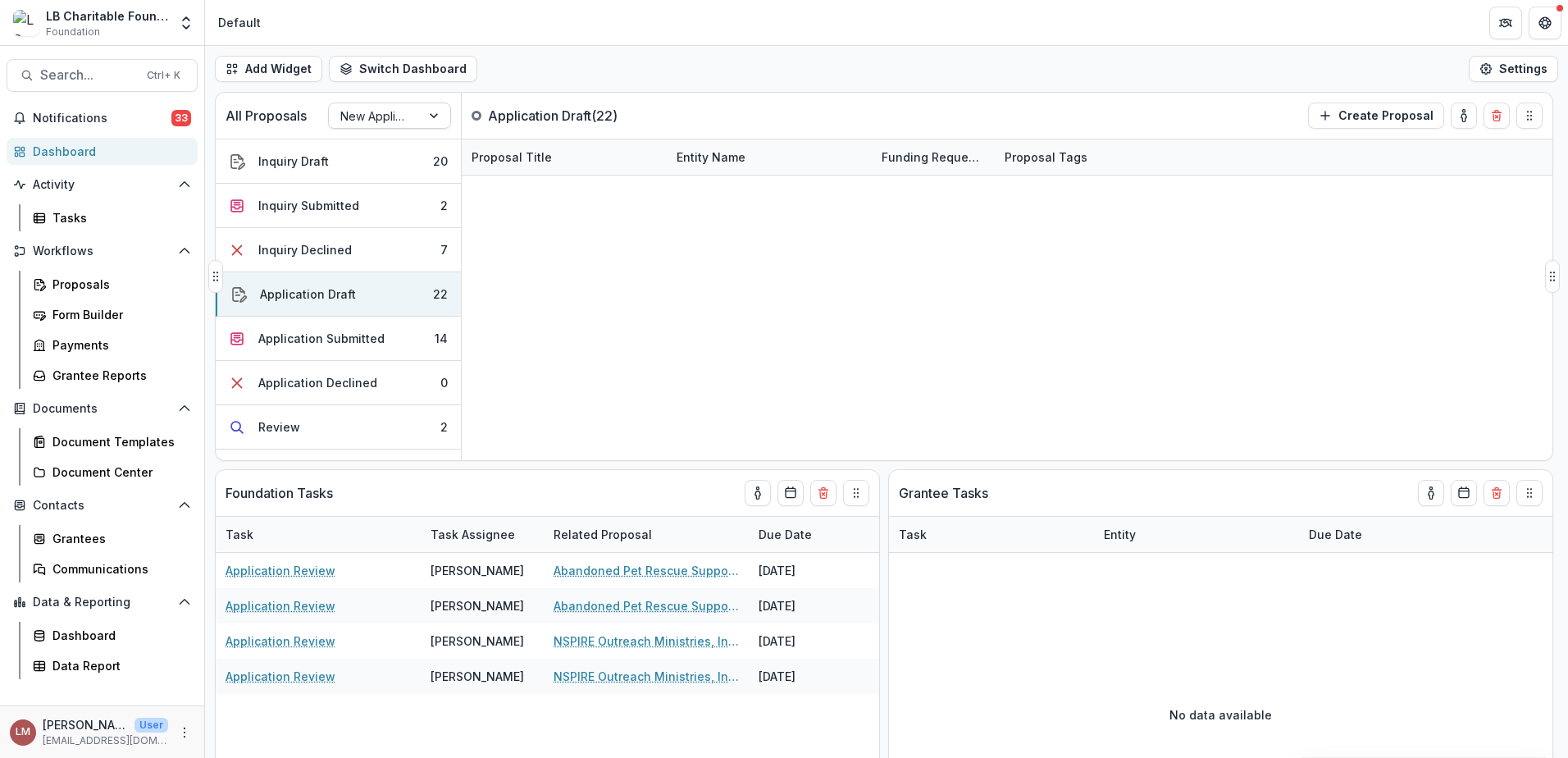
click at [432, 122] on div at bounding box center [435, 115] width 30 height 24
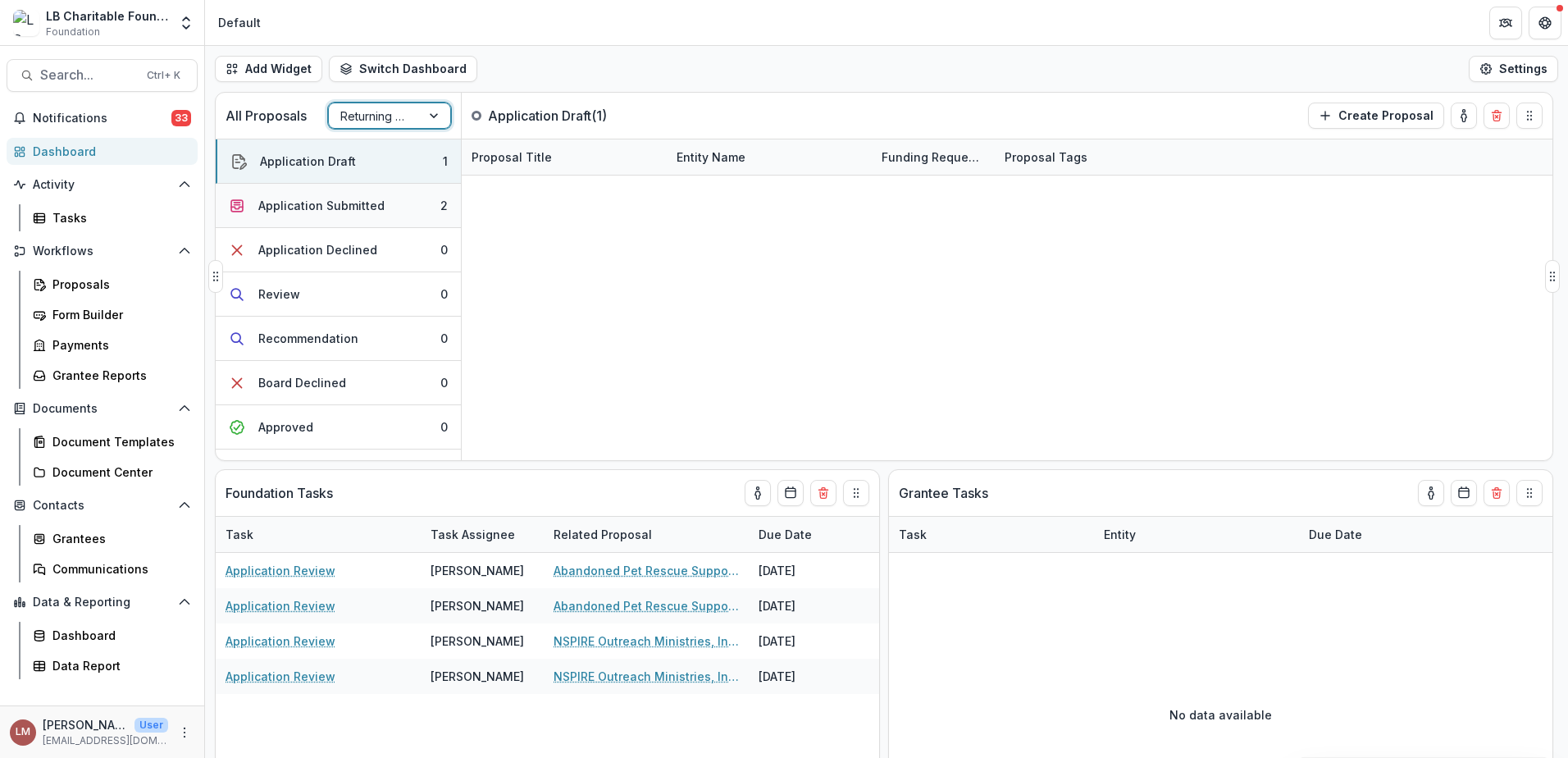
click at [385, 206] on button "Application Submitted 2" at bounding box center [338, 206] width 245 height 45
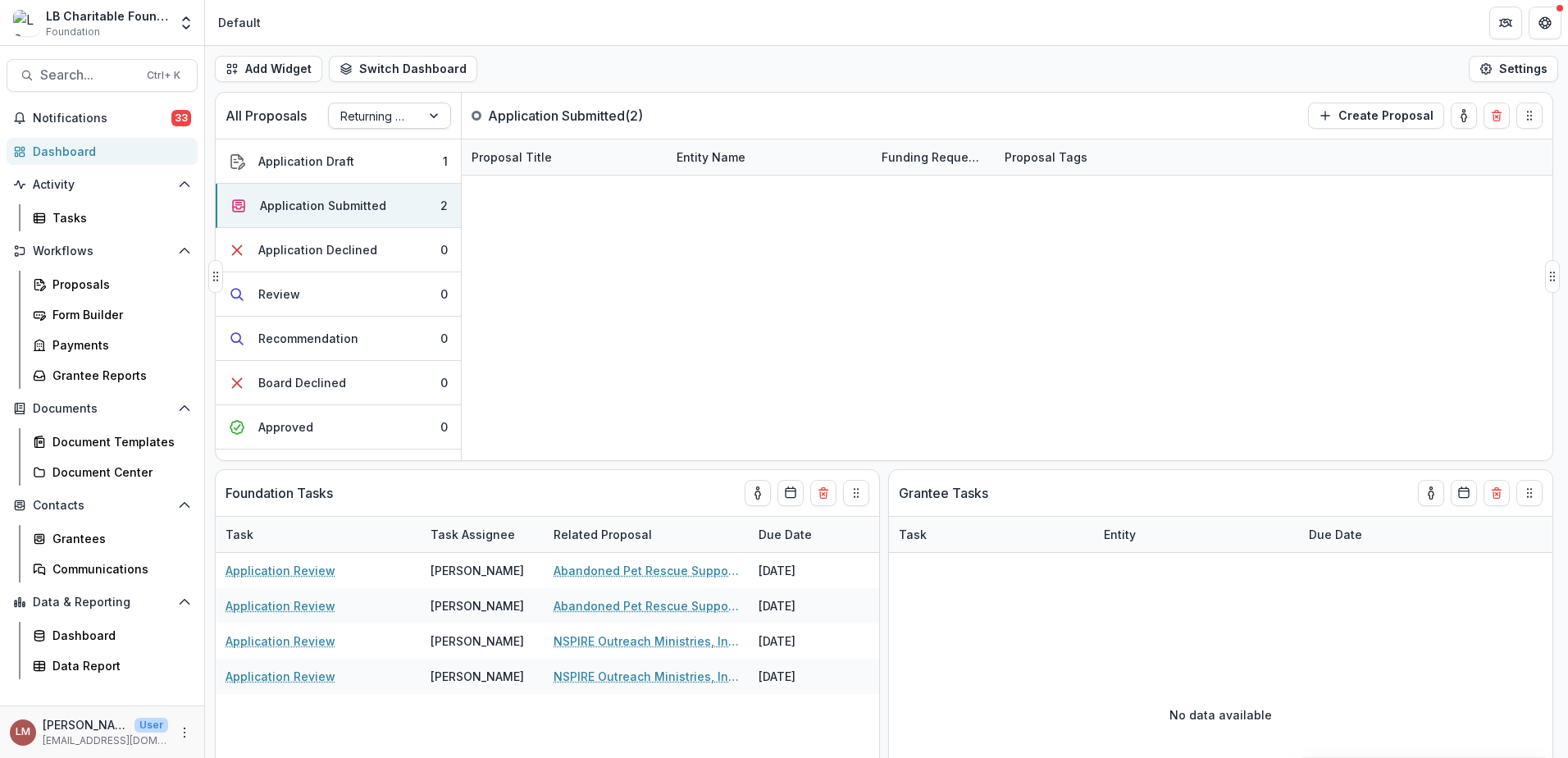
click at [434, 117] on div at bounding box center [435, 115] width 30 height 24
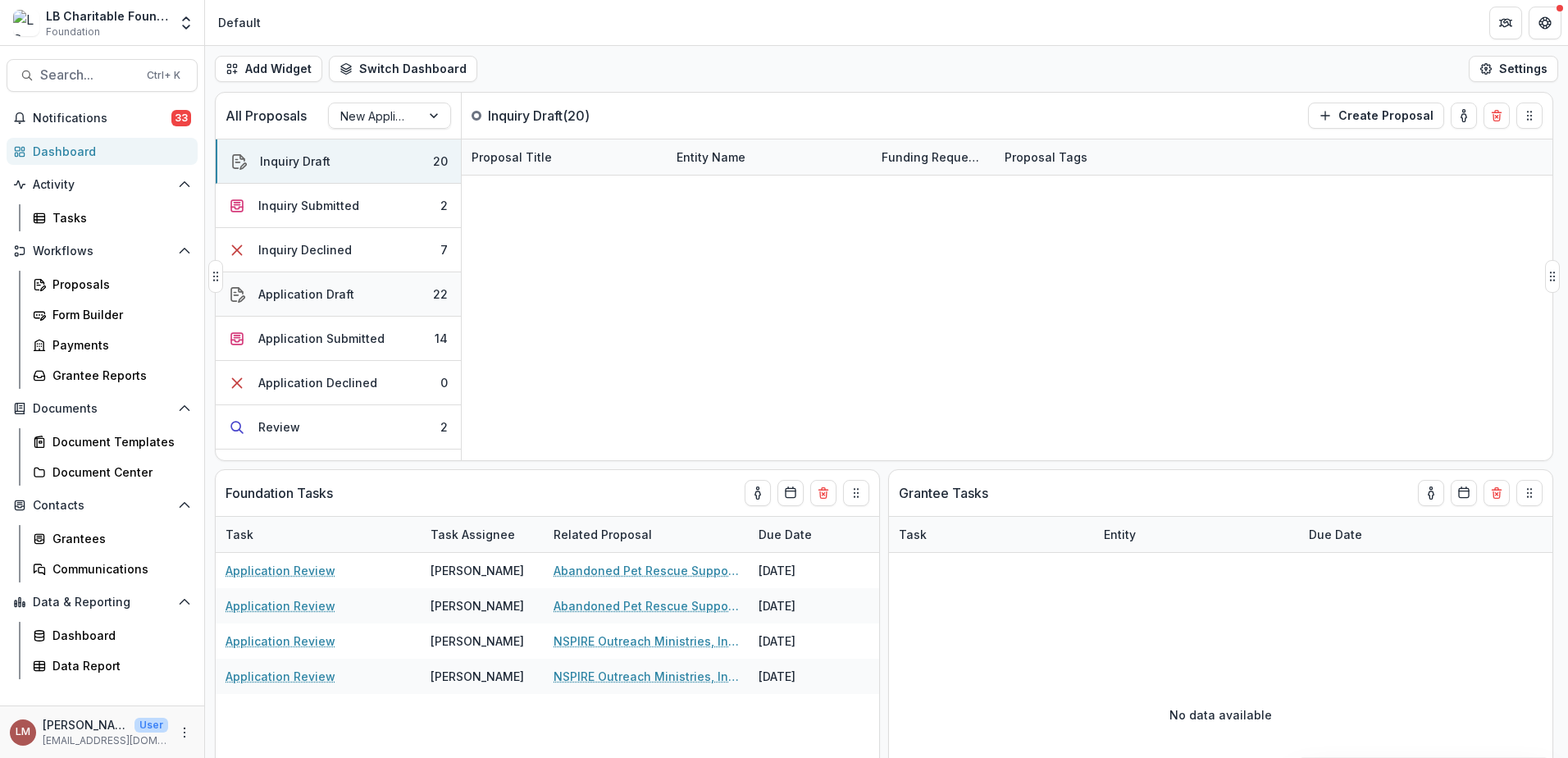
click at [333, 294] on div "Application Draft" at bounding box center [305, 294] width 96 height 18
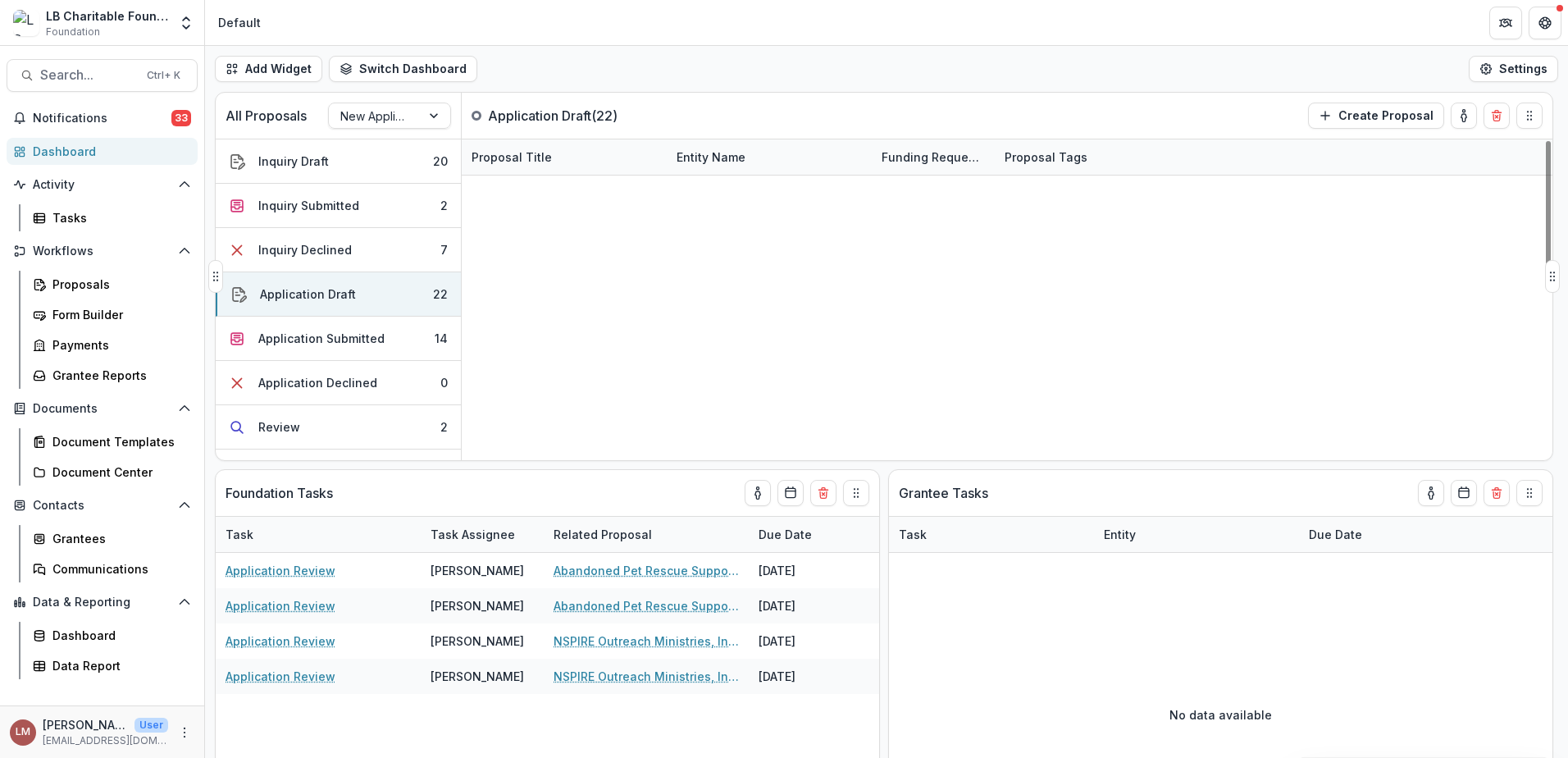
scroll to position [491, 0]
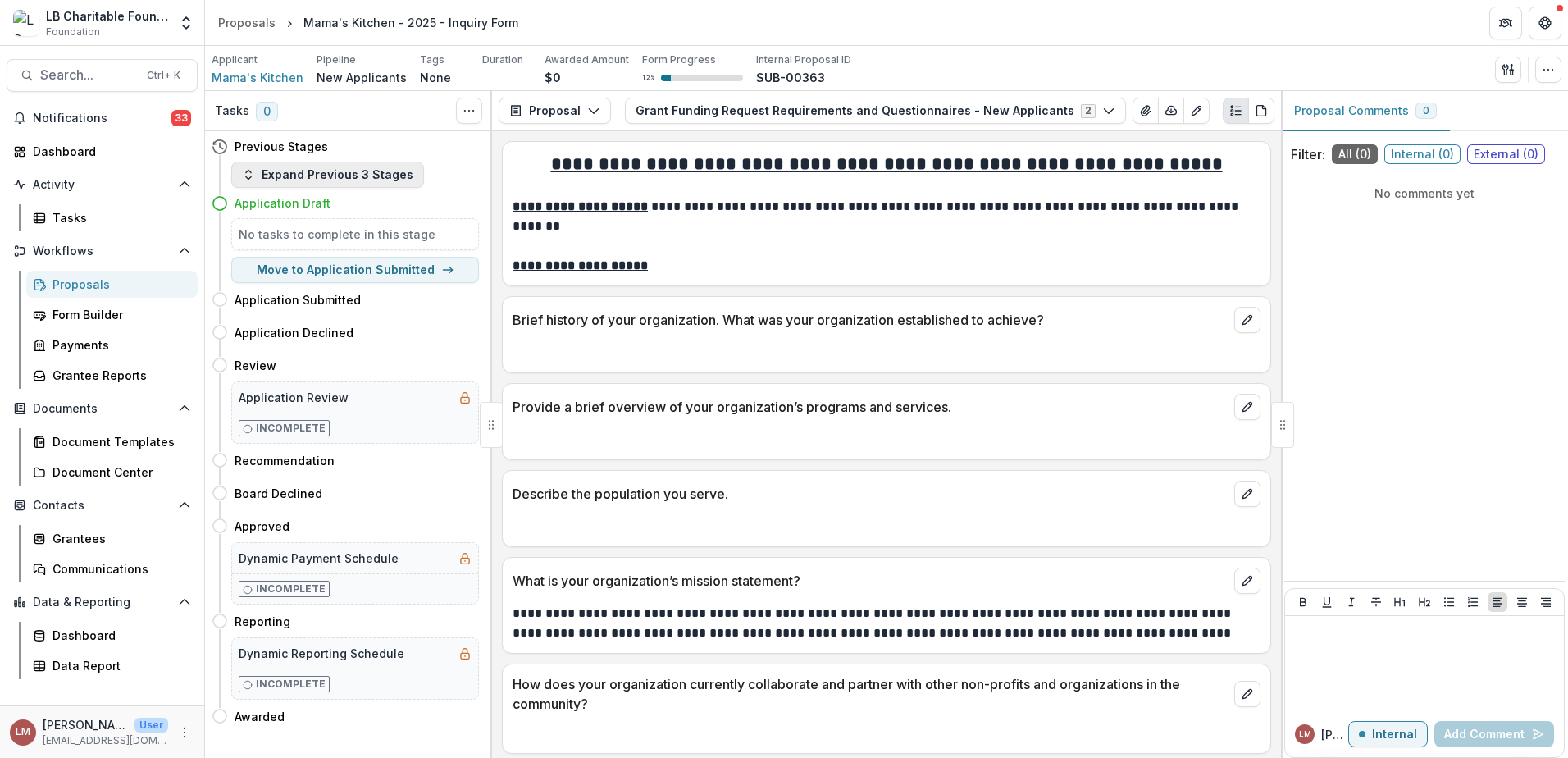
click at [245, 178] on icon "button" at bounding box center [249, 175] width 13 height 13
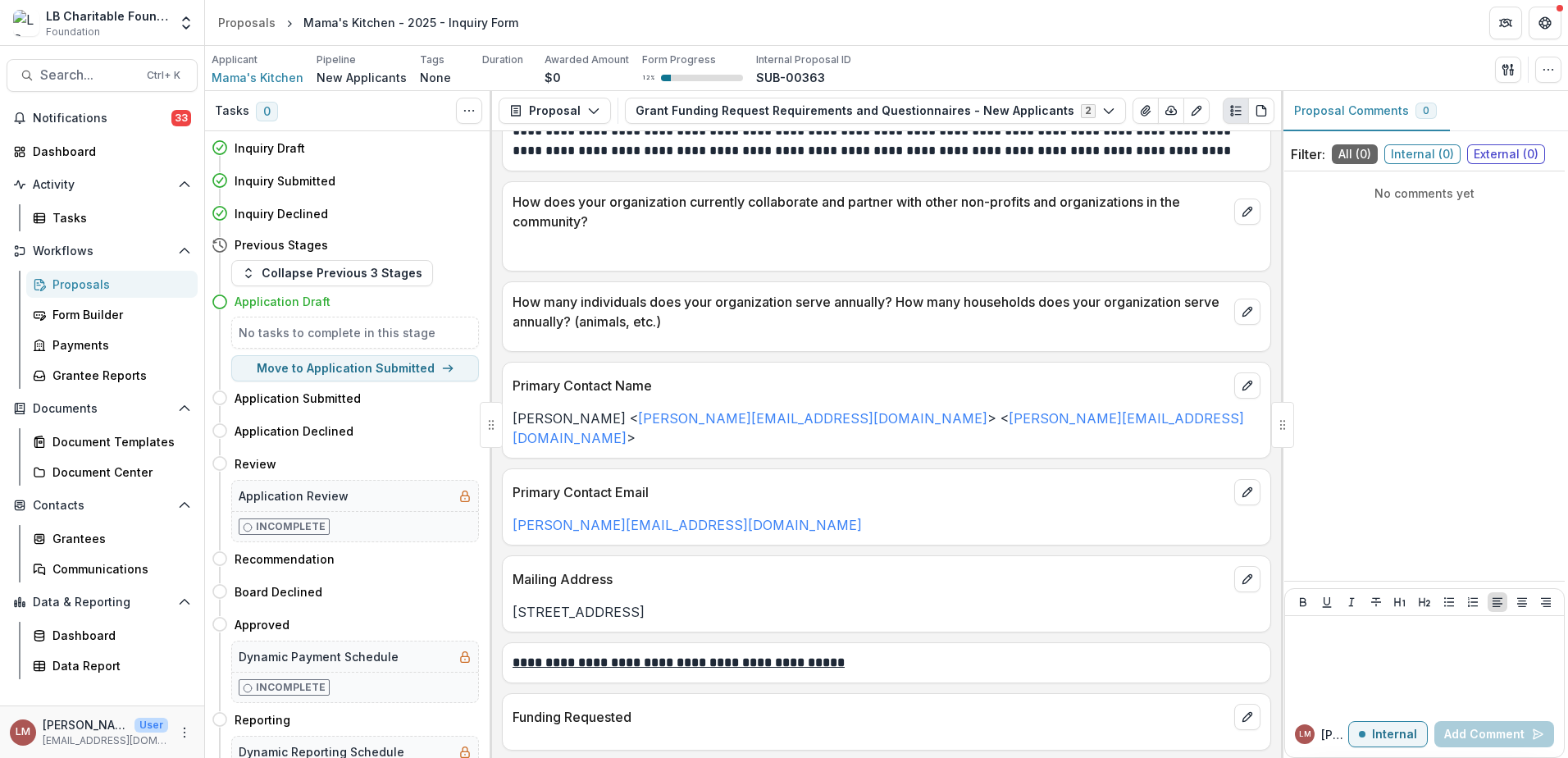
scroll to position [487, 0]
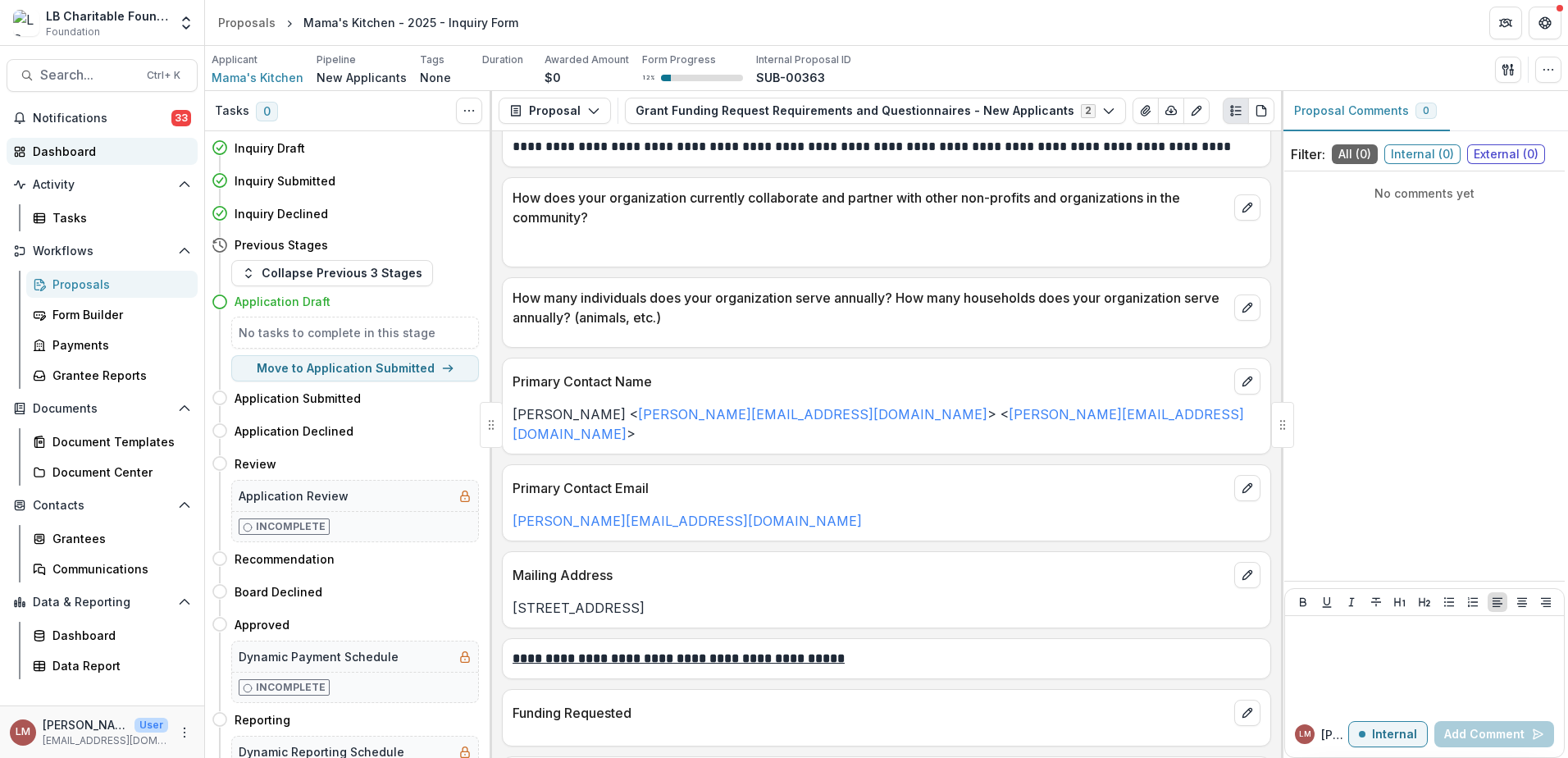
drag, startPoint x: 70, startPoint y: 155, endPoint x: 72, endPoint y: 146, distance: 9.2
click at [70, 155] on div "Dashboard" at bounding box center [108, 151] width 151 height 18
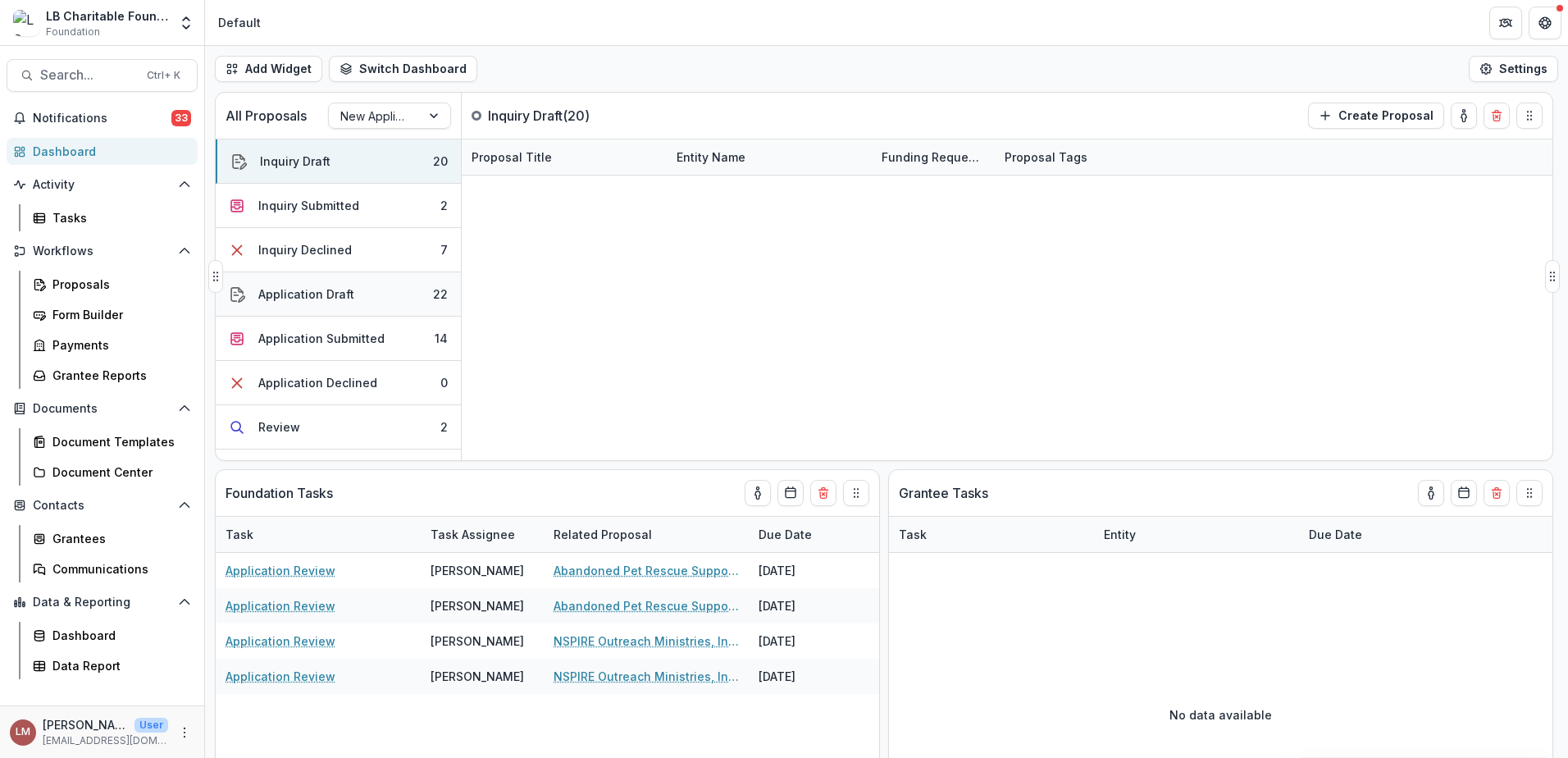
click at [314, 297] on div "Application Draft" at bounding box center [305, 294] width 96 height 18
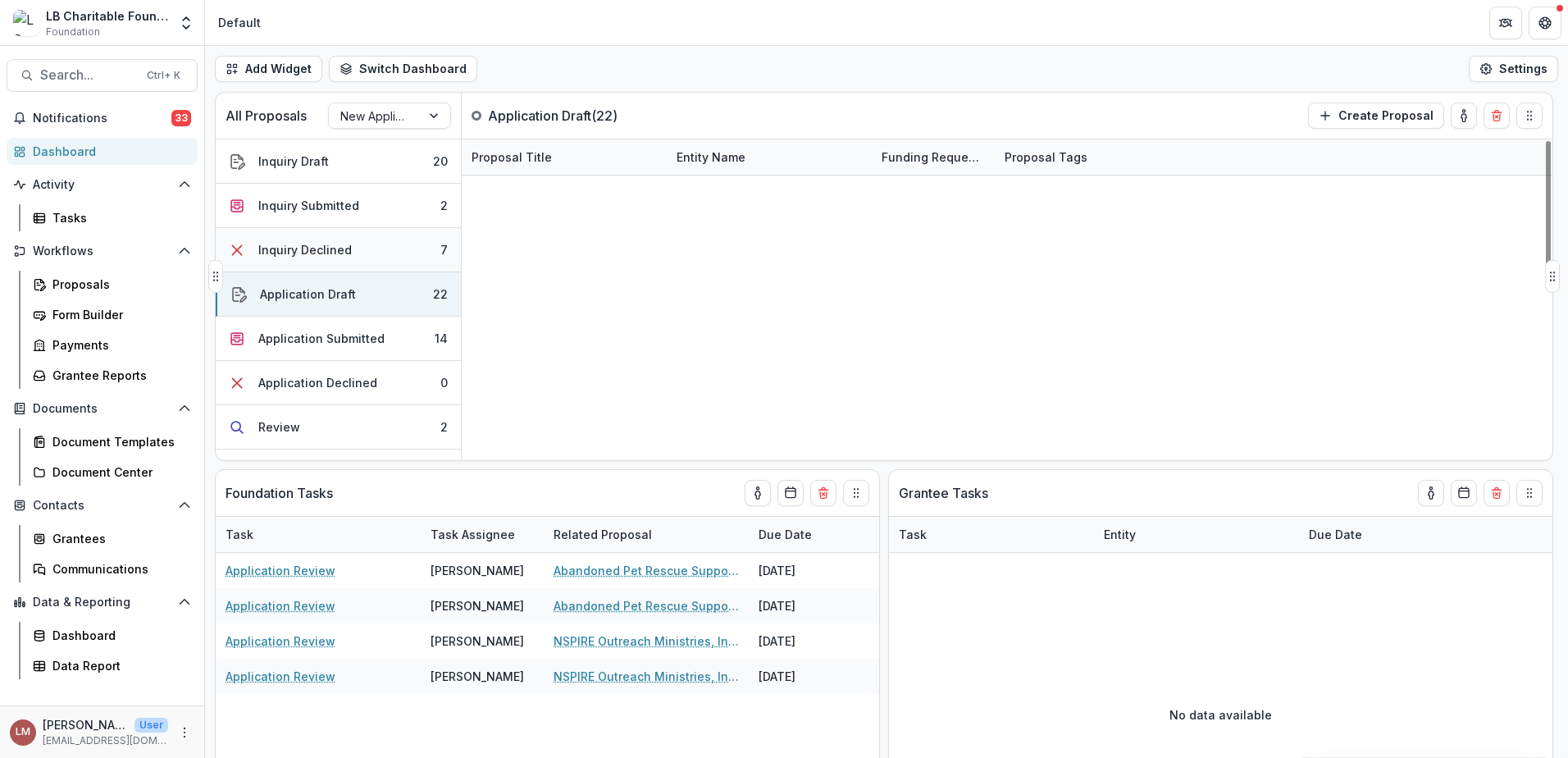
click at [336, 242] on div "Inquiry Declined" at bounding box center [305, 250] width 94 height 18
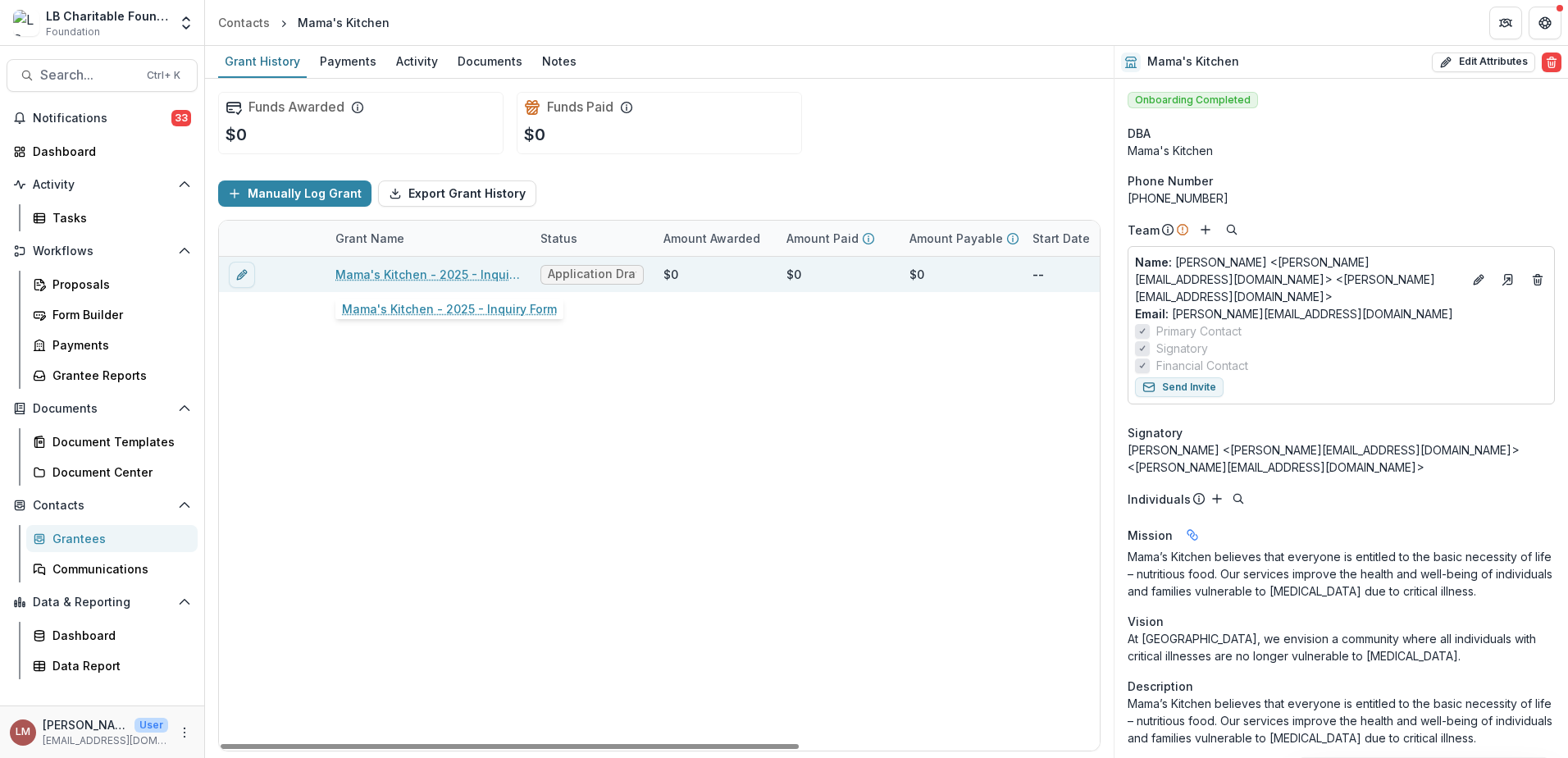
click at [445, 274] on link "Mama's Kitchen - 2025 - Inquiry Form" at bounding box center [428, 274] width 186 height 18
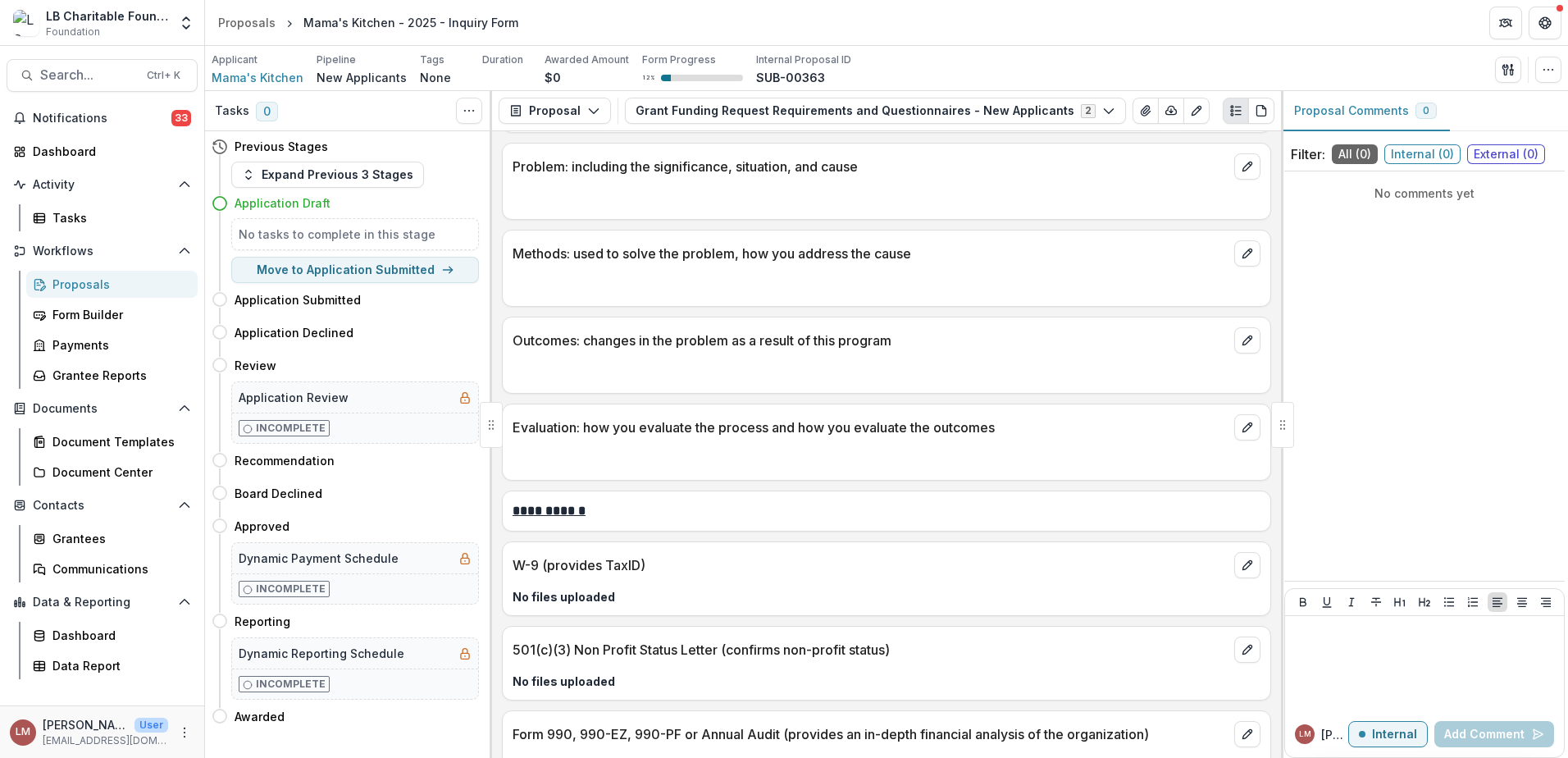
scroll to position [2660, 0]
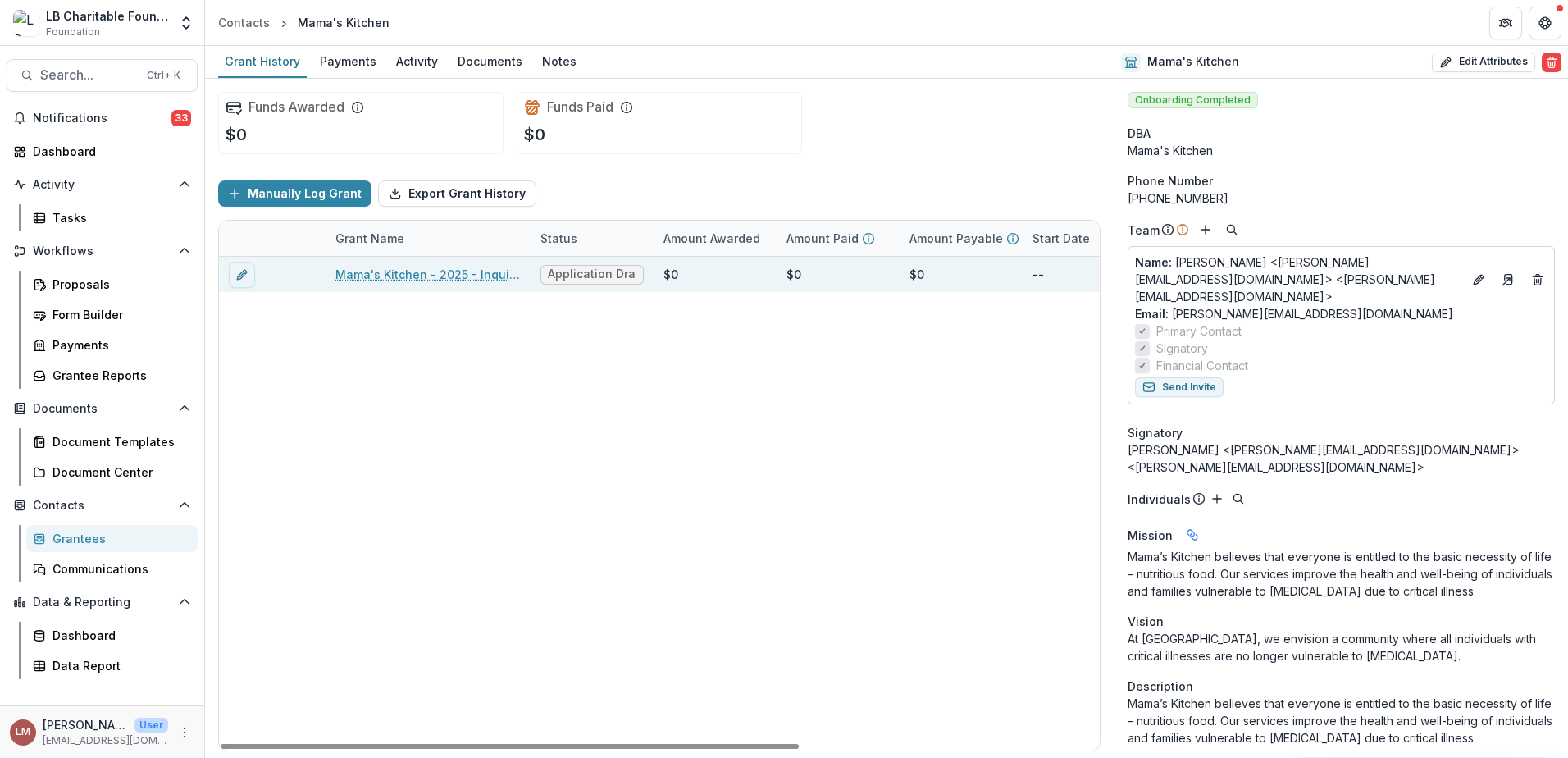
click at [590, 277] on span "Application Draft" at bounding box center [591, 274] width 88 height 14
